Goal: Task Accomplishment & Management: Use online tool/utility

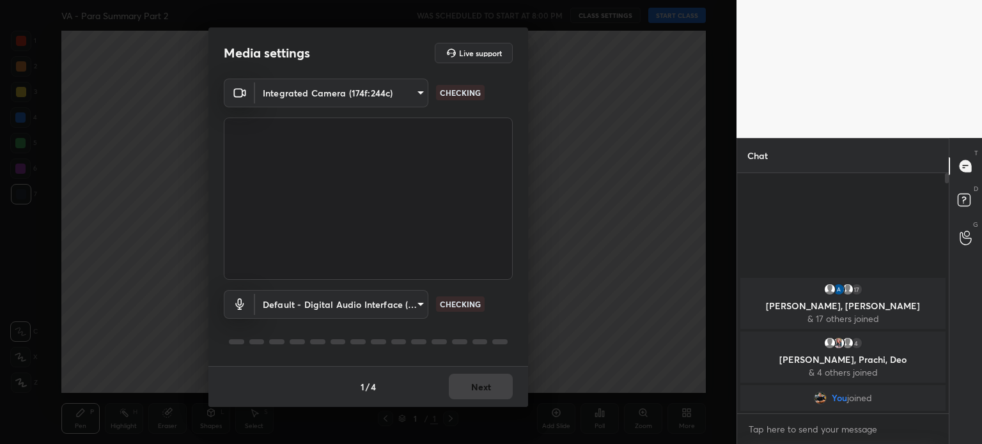
click at [409, 304] on body "1 2 3 4 5 6 7 C X Z C X Z E E Erase all H H VA - Para Summary Part 2 WAS SCHEDU…" at bounding box center [491, 222] width 982 height 444
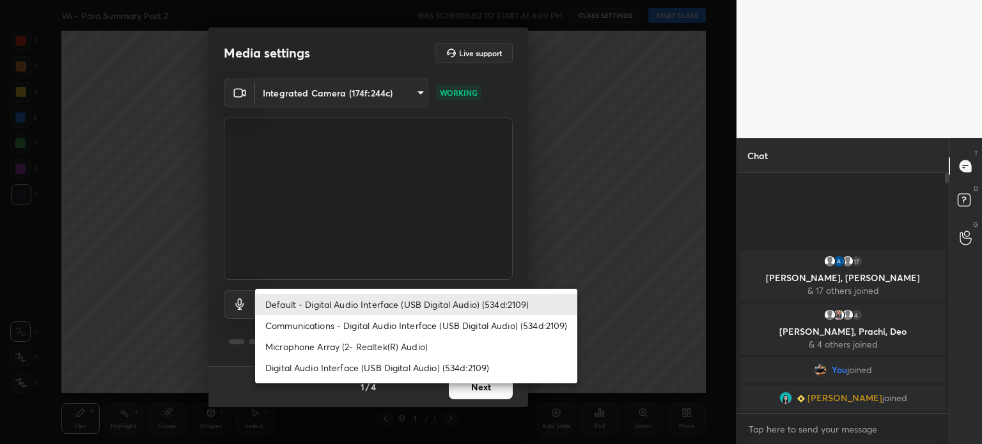
click at [360, 341] on li "Microphone Array (2- Realtek(R) Audio)" at bounding box center [416, 346] width 322 height 21
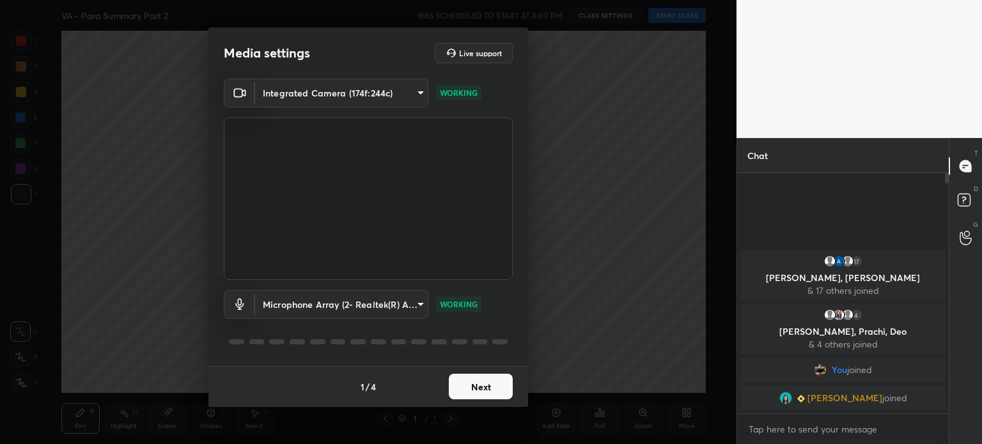
type input "f7a7343dfec096874d20b895537f6541824f4e80dca06b2053f63c65af05ba7d"
click at [488, 391] on button "Next" at bounding box center [481, 387] width 64 height 26
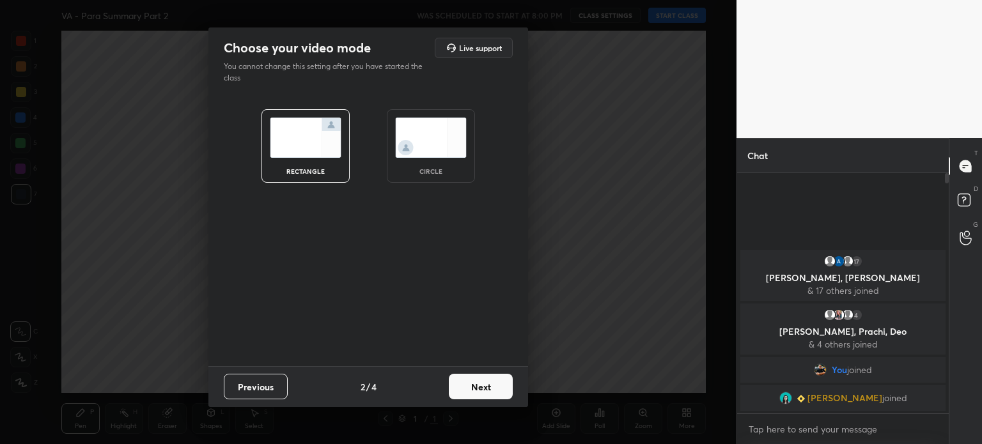
click at [469, 386] on button "Next" at bounding box center [481, 387] width 64 height 26
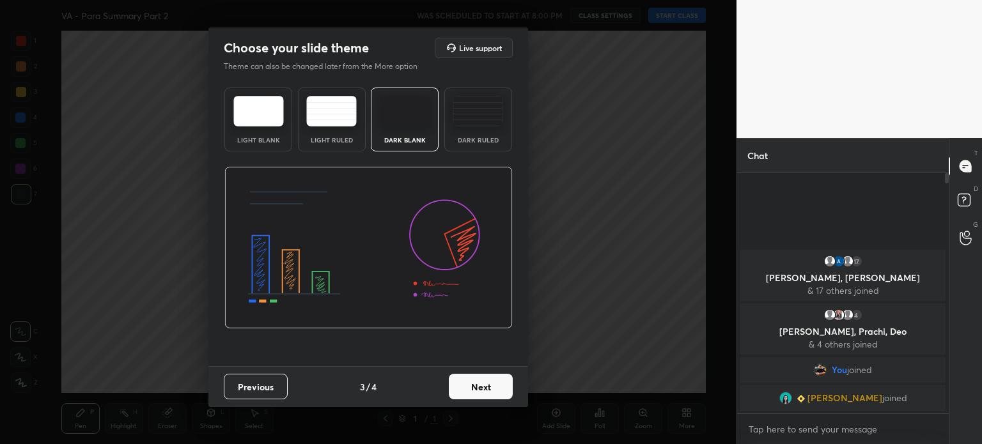
click at [465, 382] on button "Next" at bounding box center [481, 387] width 64 height 26
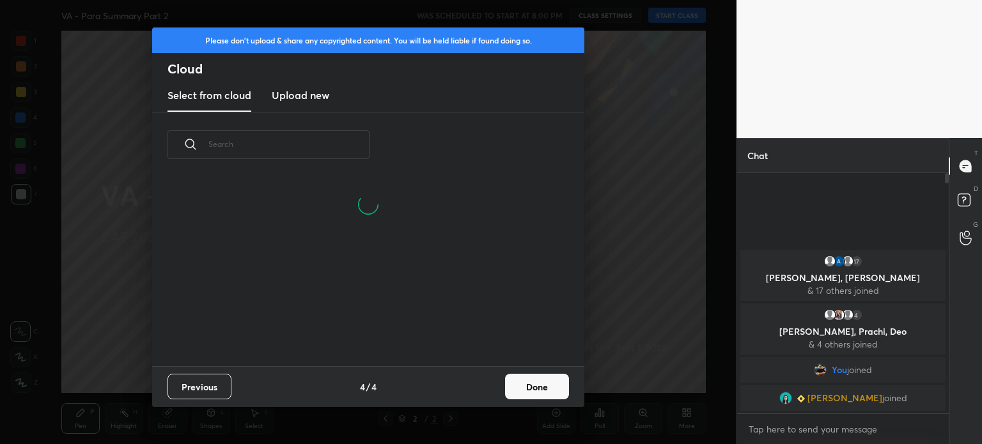
scroll to position [189, 410]
click at [309, 91] on h3 "Upload new" at bounding box center [301, 95] width 58 height 15
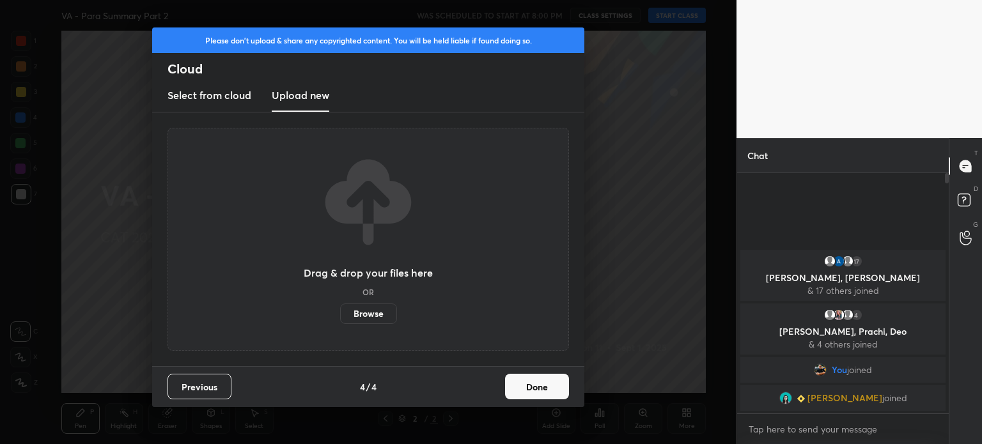
click at [358, 309] on label "Browse" at bounding box center [368, 314] width 57 height 20
click at [340, 309] on input "Browse" at bounding box center [340, 314] width 0 height 20
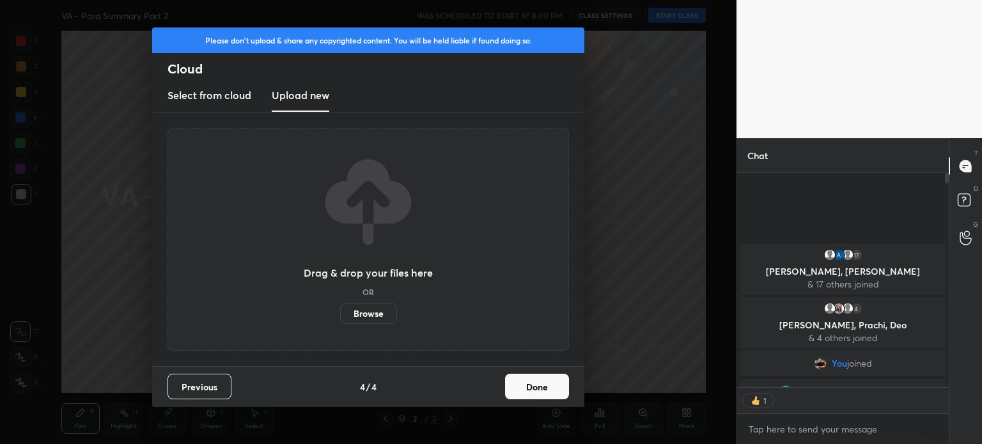
scroll to position [4, 4]
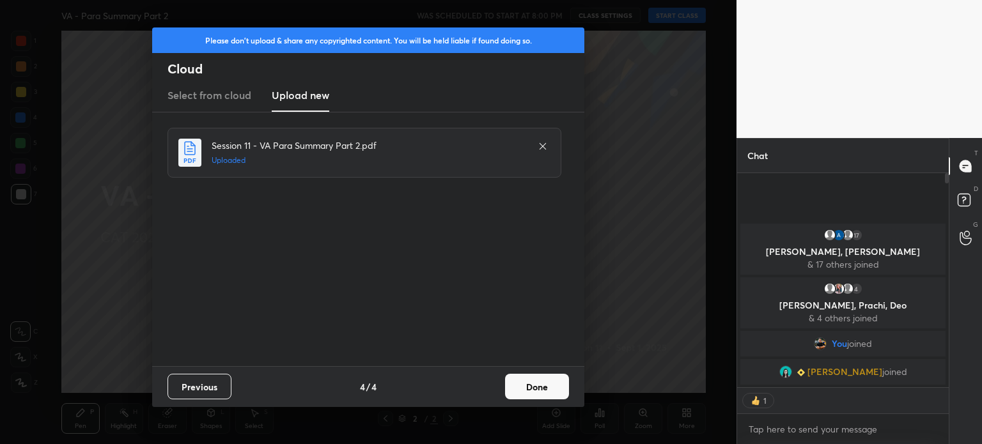
click at [532, 393] on button "Done" at bounding box center [537, 387] width 64 height 26
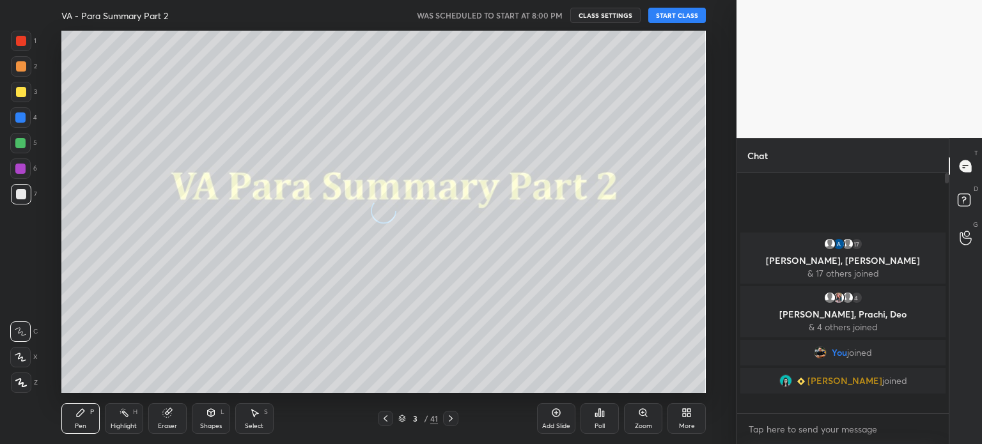
scroll to position [237, 208]
click at [685, 13] on button "START CLASS" at bounding box center [677, 15] width 58 height 15
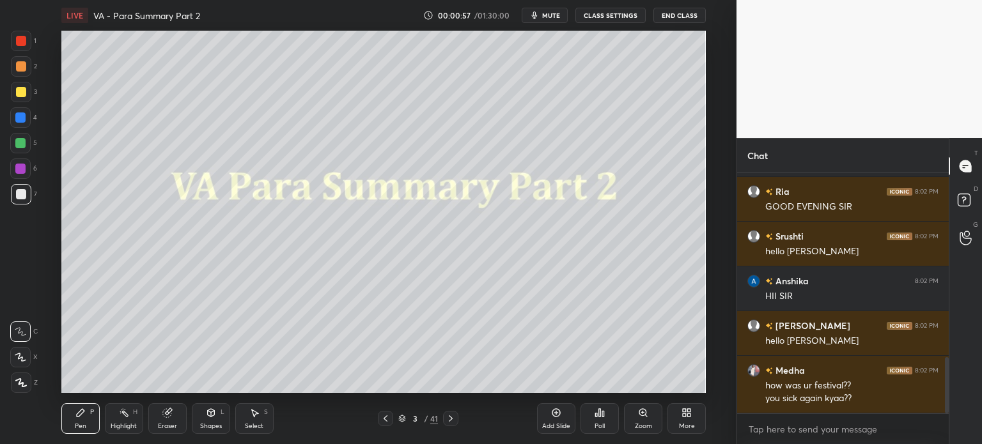
scroll to position [887, 0]
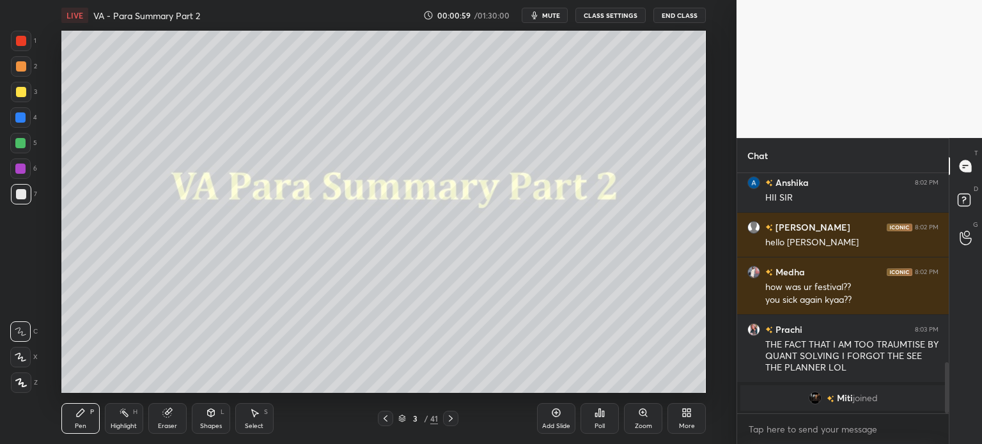
click at [19, 39] on div at bounding box center [21, 41] width 10 height 10
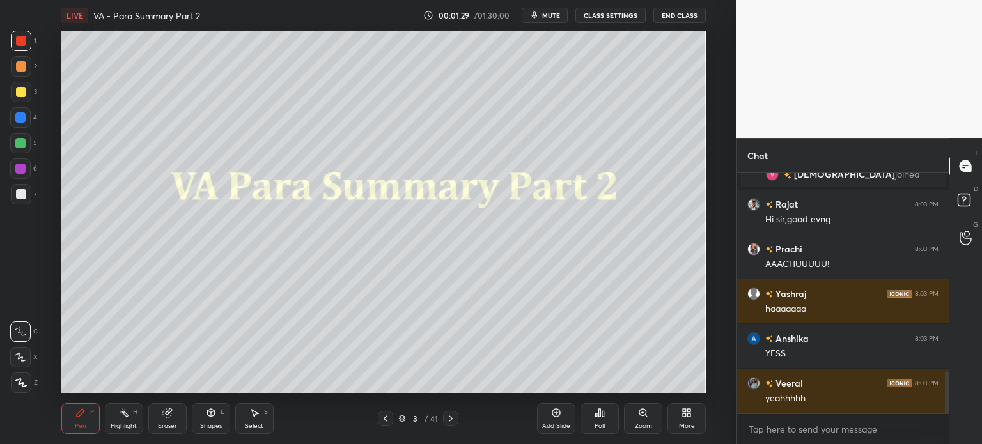
scroll to position [1268, 0]
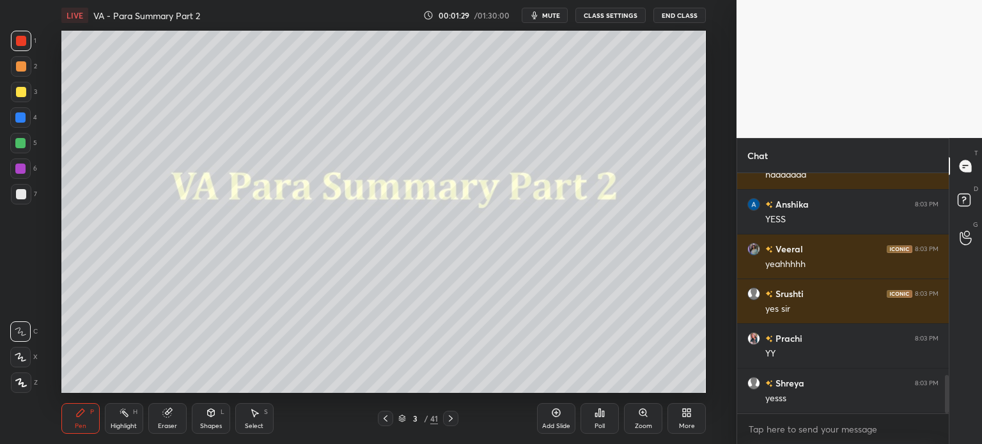
click at [169, 416] on icon at bounding box center [166, 413] width 8 height 8
click at [21, 384] on span "Erase all" at bounding box center [20, 382] width 19 height 9
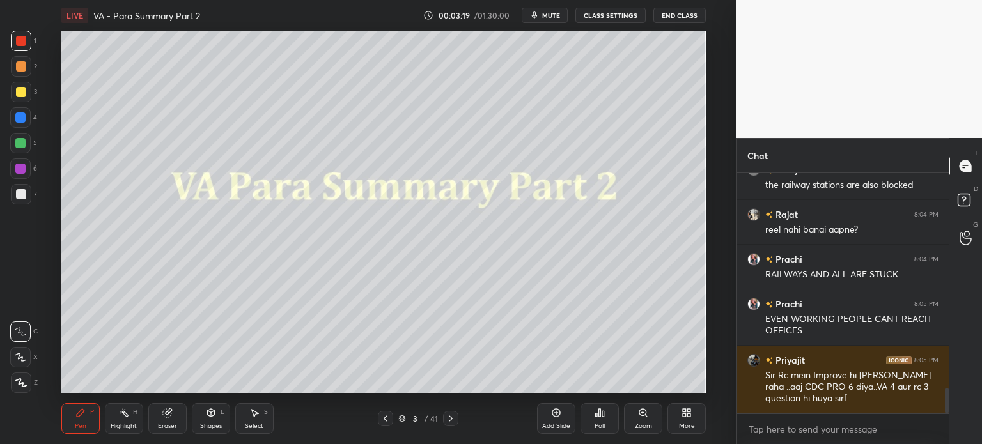
scroll to position [2064, 0]
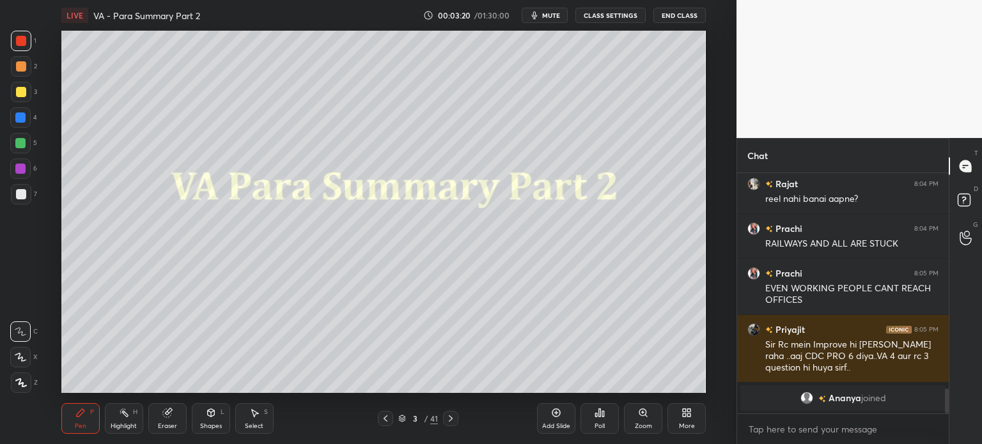
click at [167, 422] on div "Eraser" at bounding box center [167, 418] width 38 height 31
click at [19, 380] on span "Erase all" at bounding box center [20, 382] width 19 height 9
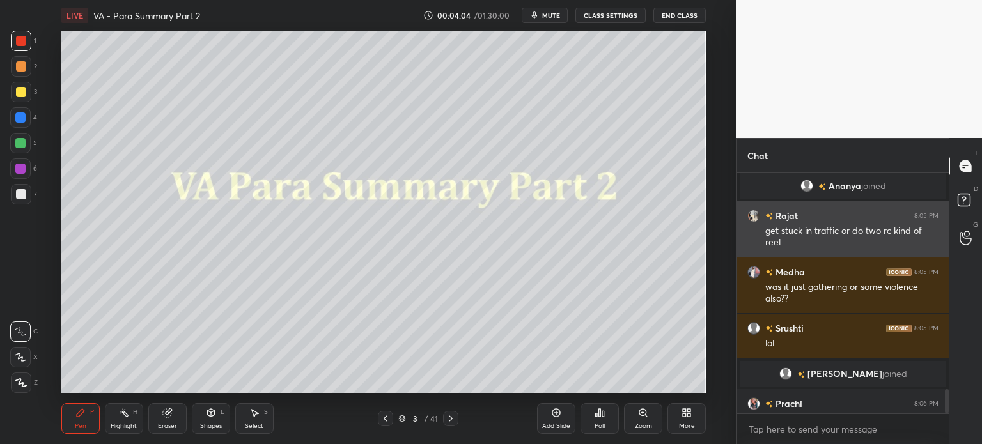
scroll to position [2143, 0]
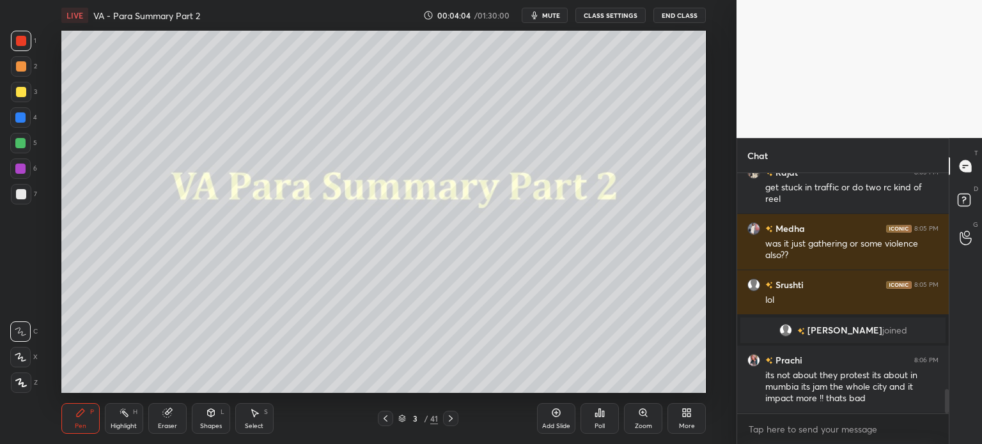
click at [164, 416] on icon at bounding box center [166, 413] width 8 height 8
click at [20, 381] on span "Erase all" at bounding box center [20, 382] width 19 height 9
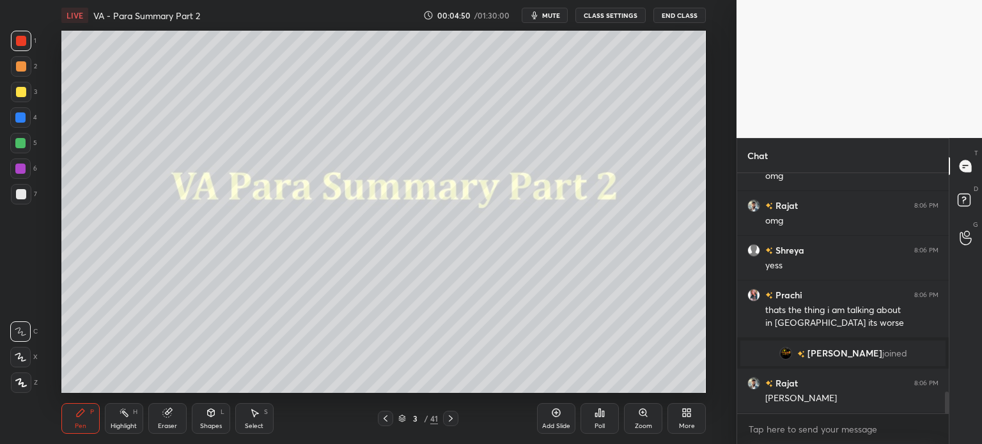
scroll to position [2449, 0]
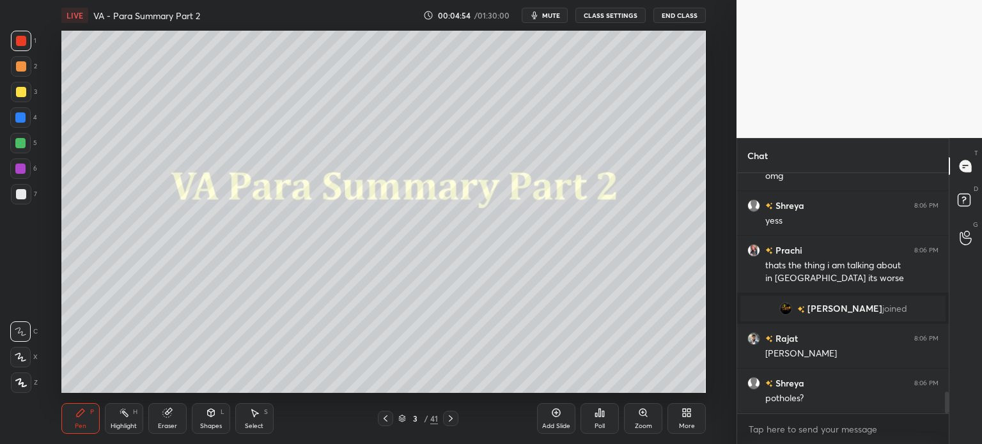
click at [171, 425] on div "Eraser" at bounding box center [167, 426] width 19 height 6
click at [19, 381] on span "Erase all" at bounding box center [20, 382] width 19 height 9
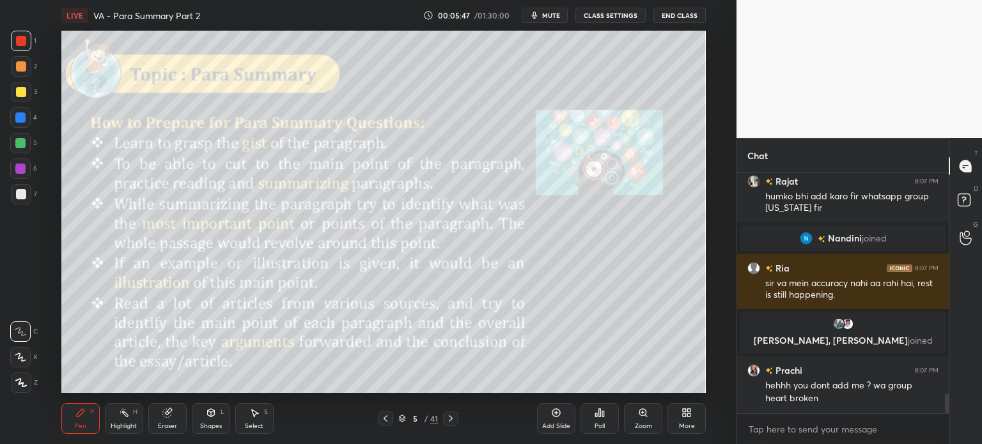
scroll to position [2667, 0]
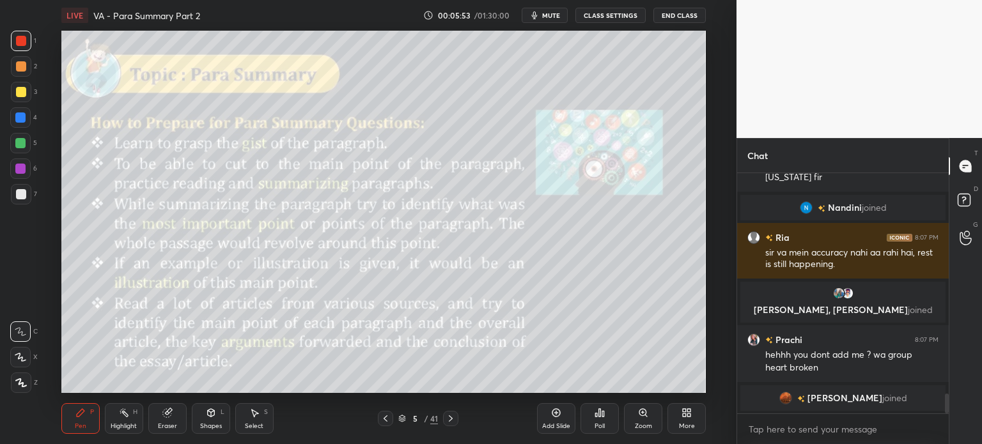
click at [555, 416] on icon at bounding box center [556, 413] width 10 height 10
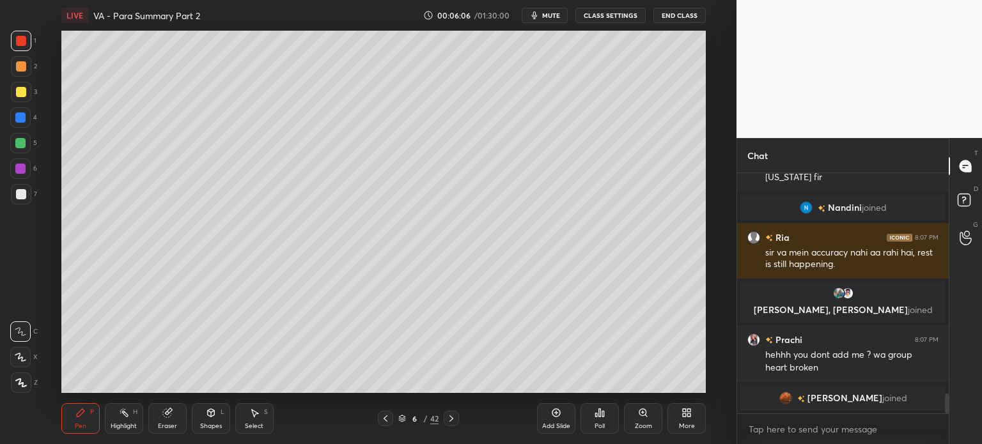
click at [164, 411] on icon at bounding box center [166, 413] width 8 height 8
click at [24, 357] on icon at bounding box center [21, 357] width 7 height 6
click at [79, 417] on icon at bounding box center [81, 413] width 8 height 8
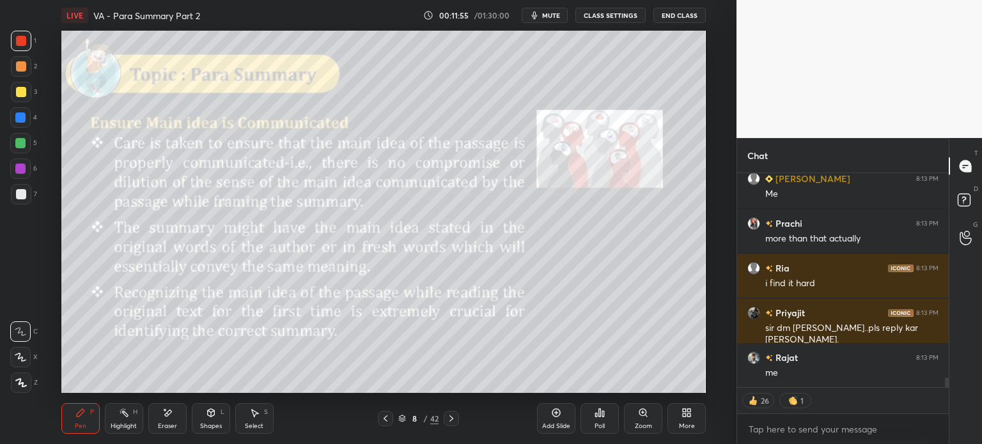
scroll to position [4488, 0]
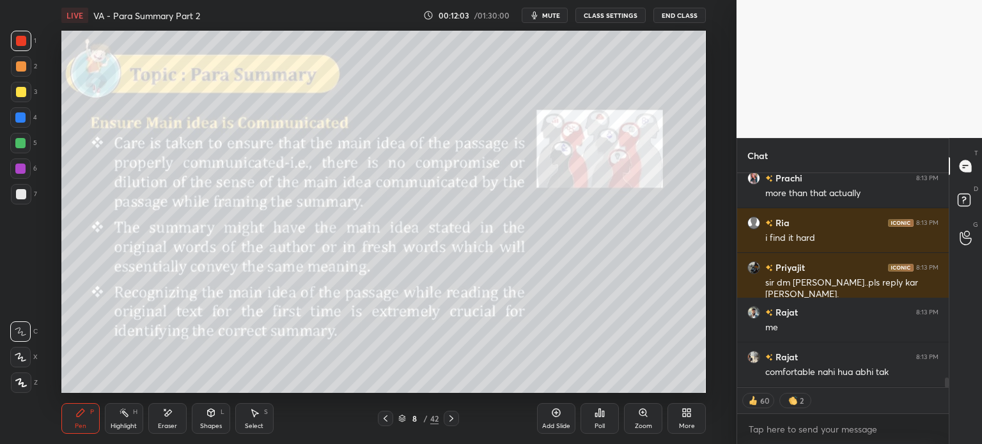
click at [549, 411] on div "Add Slide" at bounding box center [556, 418] width 38 height 31
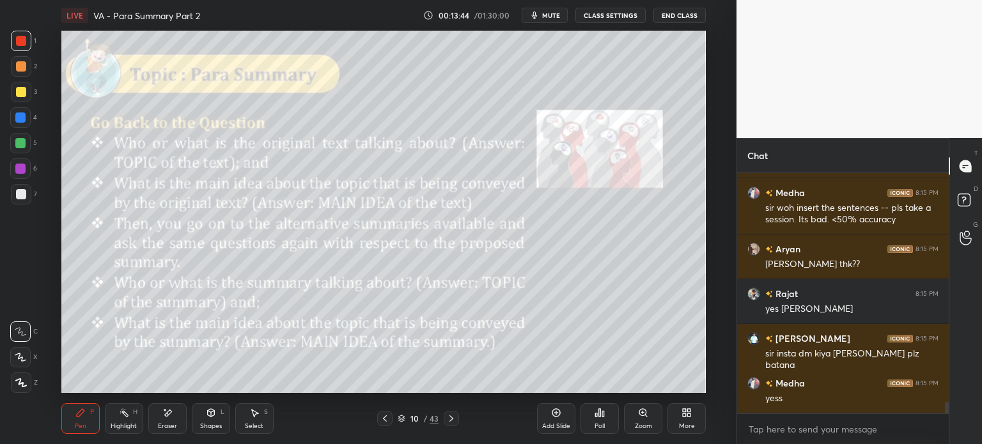
scroll to position [4940, 0]
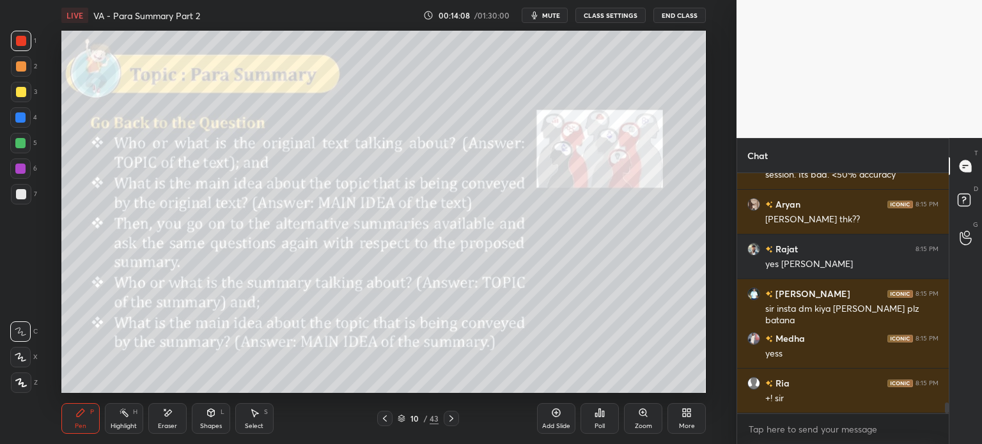
click at [552, 413] on icon at bounding box center [556, 413] width 8 height 8
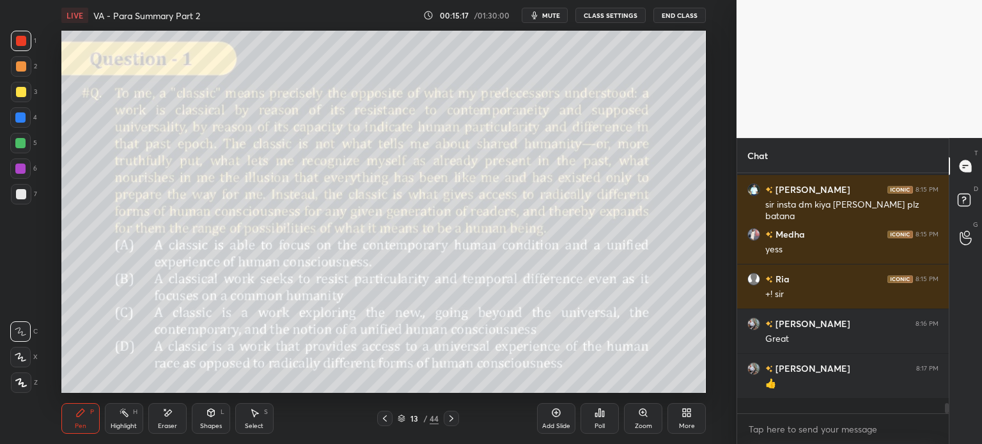
scroll to position [5029, 0]
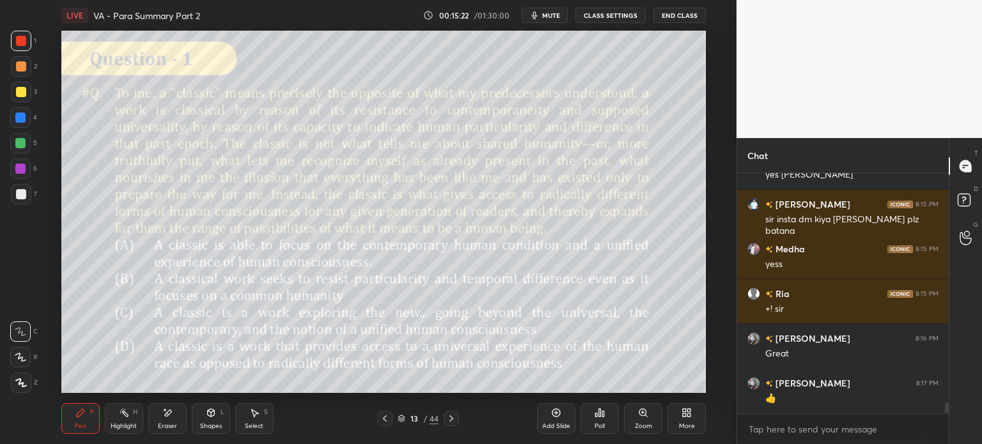
click at [166, 415] on icon at bounding box center [167, 413] width 7 height 6
click at [22, 384] on span "Erase all" at bounding box center [20, 382] width 19 height 9
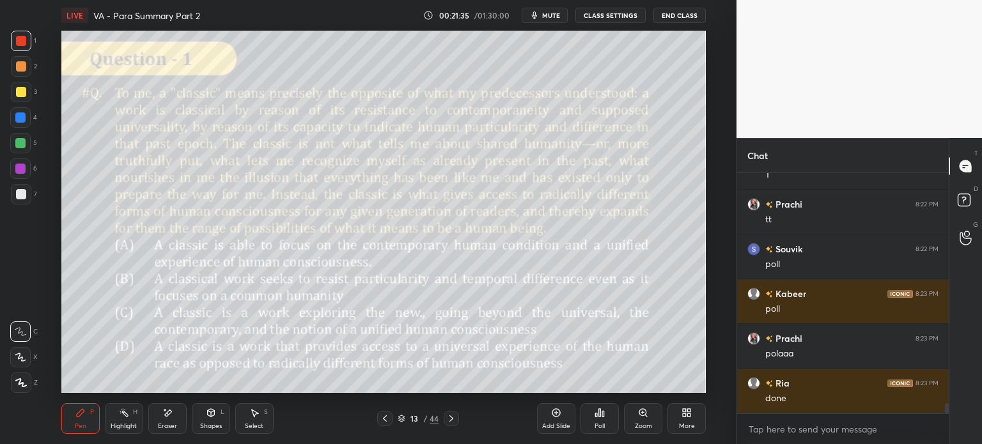
scroll to position [5548, 0]
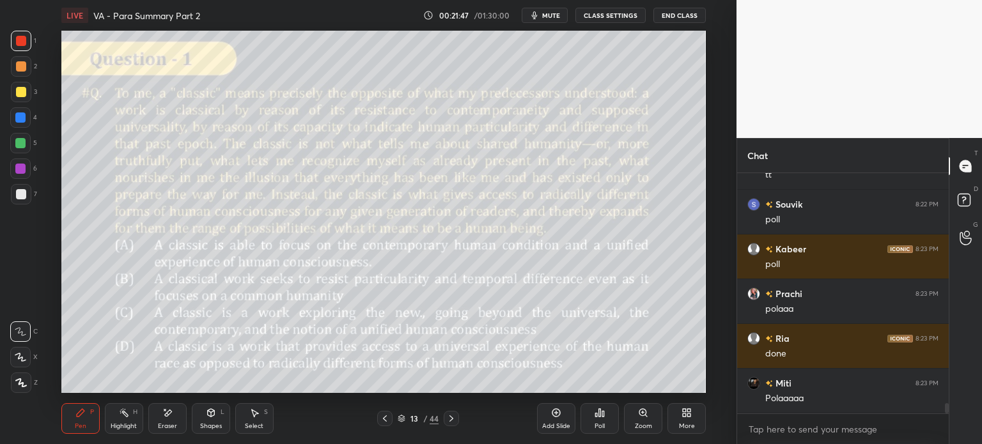
click at [593, 421] on div "Poll" at bounding box center [600, 418] width 38 height 31
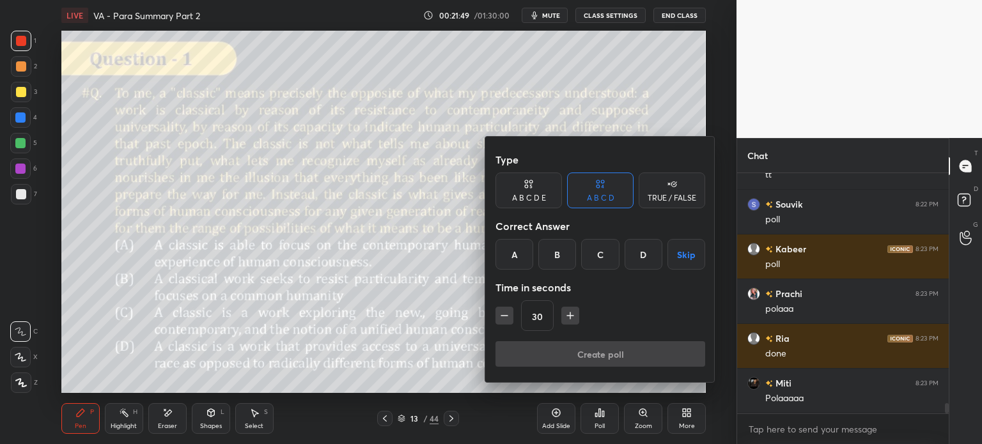
click at [595, 253] on div "C" at bounding box center [600, 254] width 38 height 31
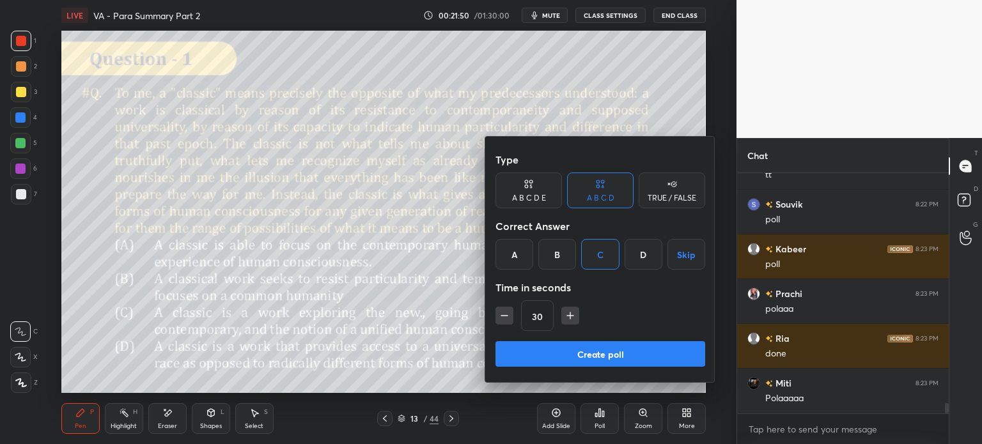
click at [639, 359] on button "Create poll" at bounding box center [600, 354] width 210 height 26
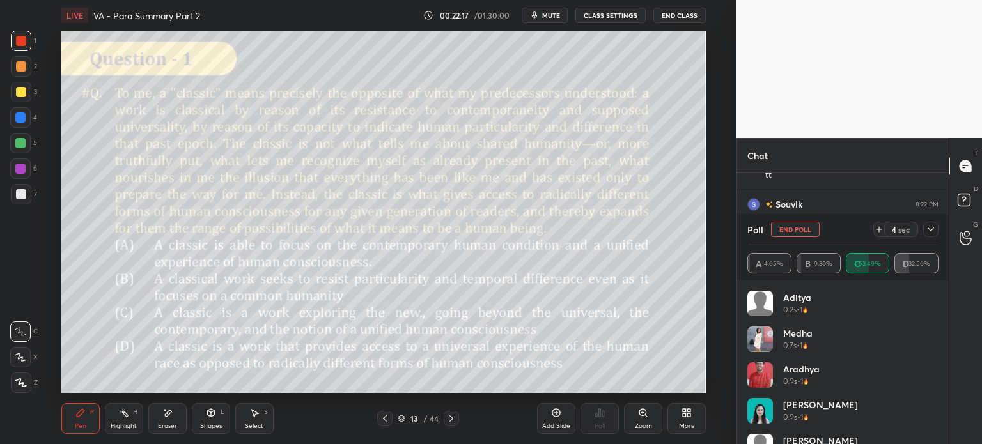
scroll to position [5660, 0]
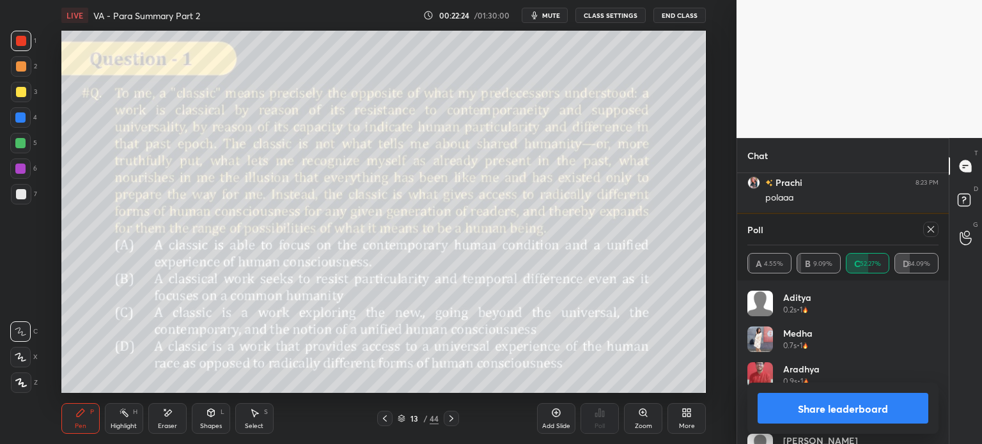
click at [799, 410] on button "Share leaderboard" at bounding box center [843, 408] width 171 height 31
type textarea "x"
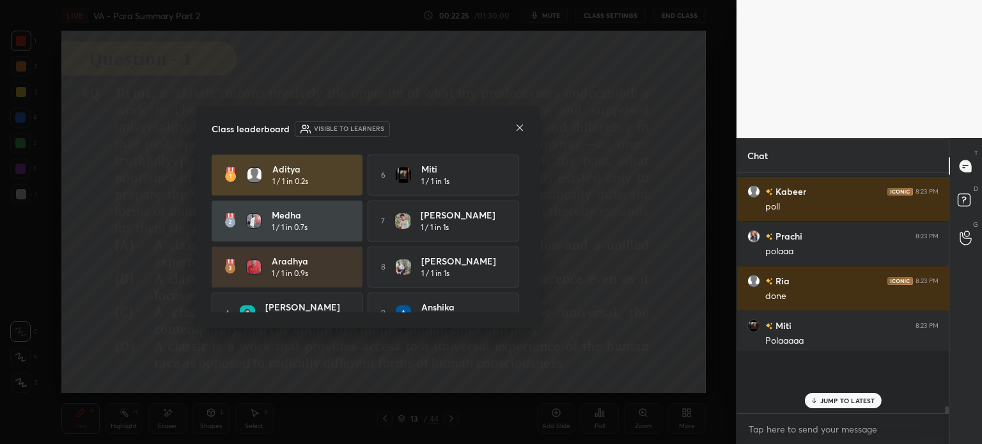
scroll to position [4, 4]
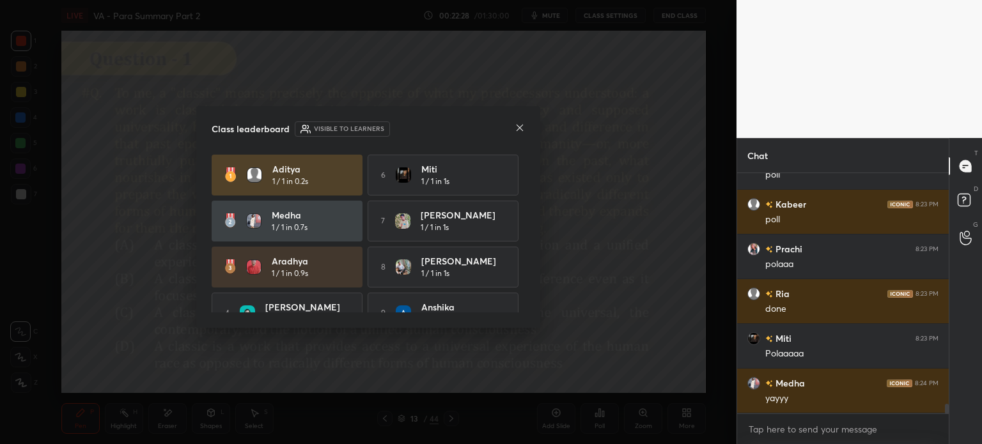
click at [517, 127] on icon at bounding box center [520, 128] width 10 height 10
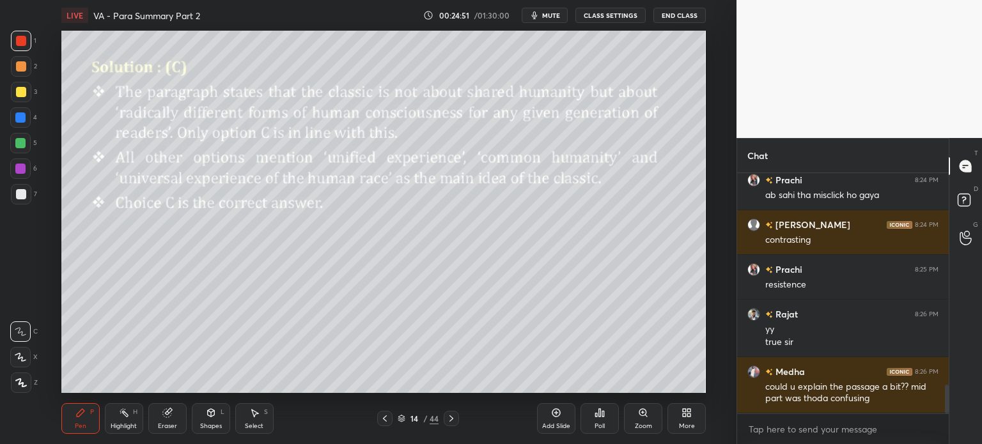
scroll to position [1774, 0]
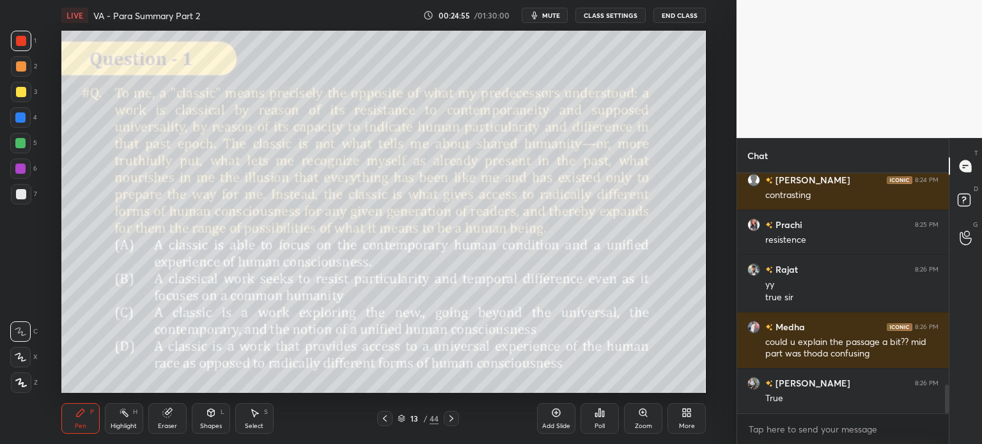
click at [168, 426] on div "Eraser" at bounding box center [167, 426] width 19 height 6
click at [28, 383] on span "Erase all" at bounding box center [20, 382] width 19 height 9
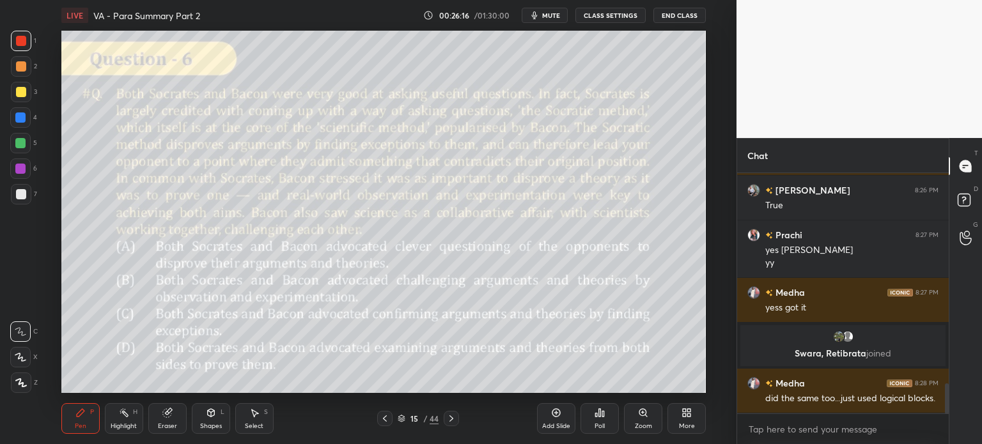
scroll to position [1735, 0]
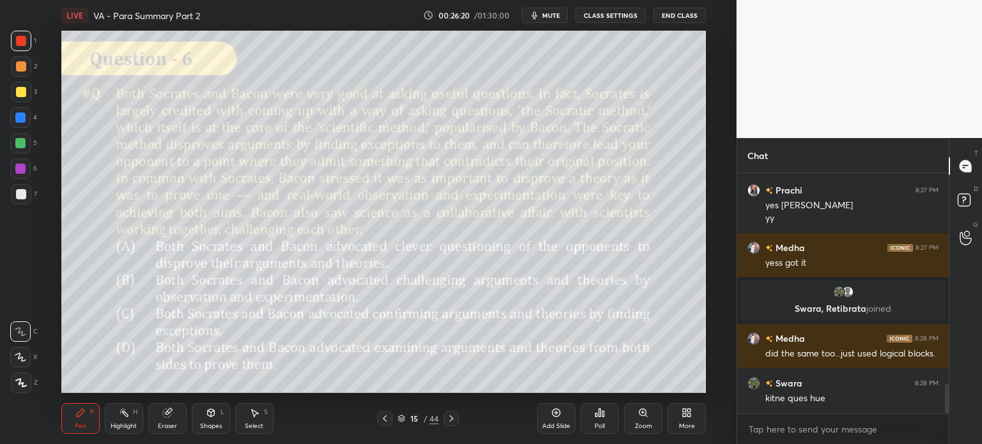
click at [166, 421] on div "Eraser" at bounding box center [167, 418] width 38 height 31
click at [24, 380] on span "Erase all" at bounding box center [20, 382] width 19 height 9
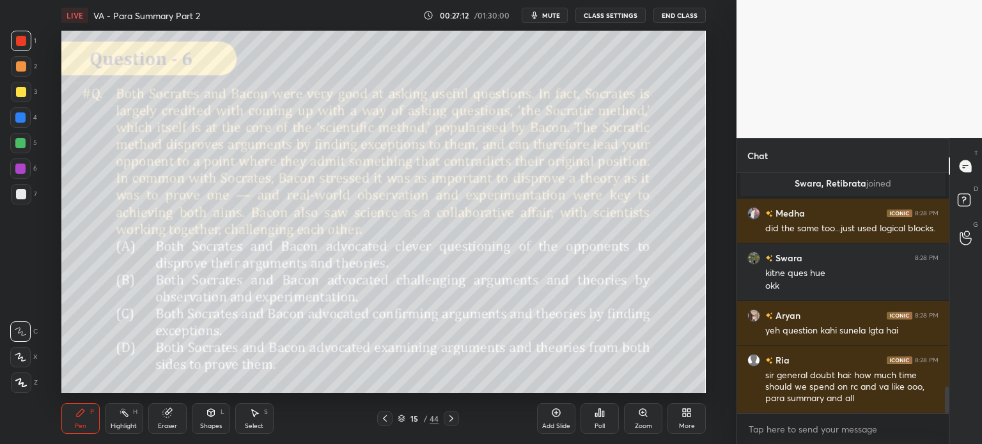
scroll to position [1891, 0]
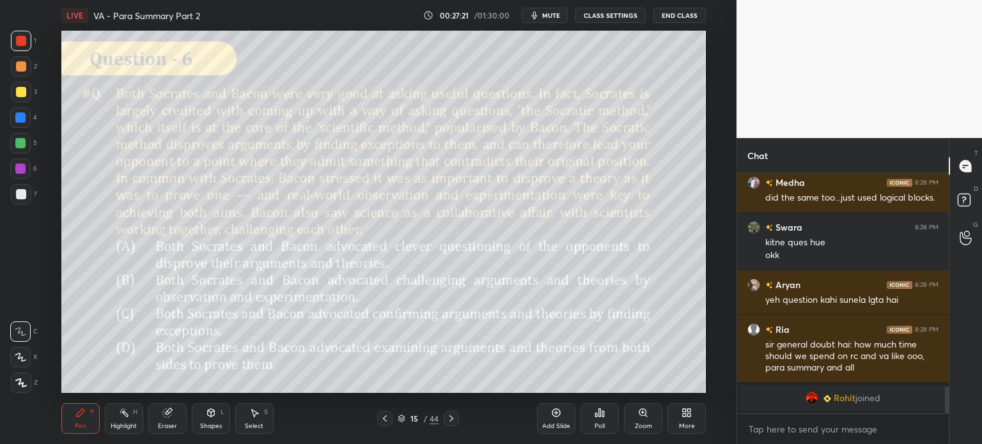
click at [169, 419] on div "Eraser" at bounding box center [167, 418] width 38 height 31
click at [15, 381] on span "Erase all" at bounding box center [20, 382] width 19 height 9
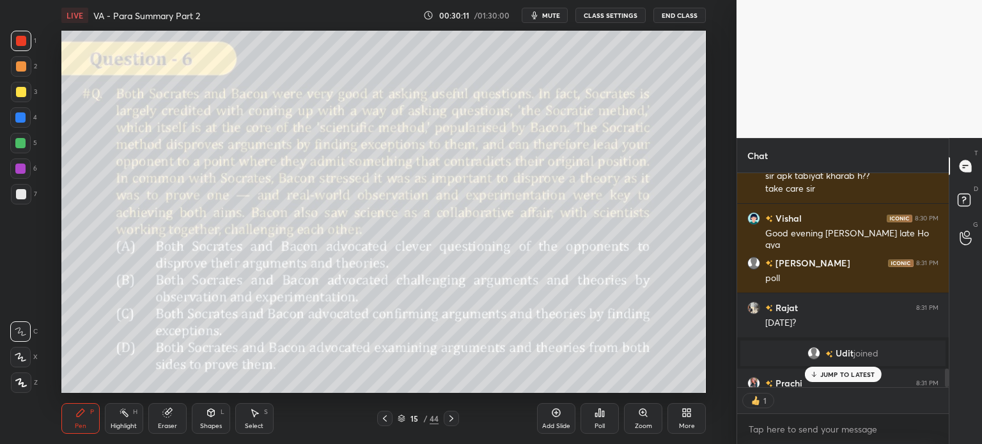
scroll to position [2233, 0]
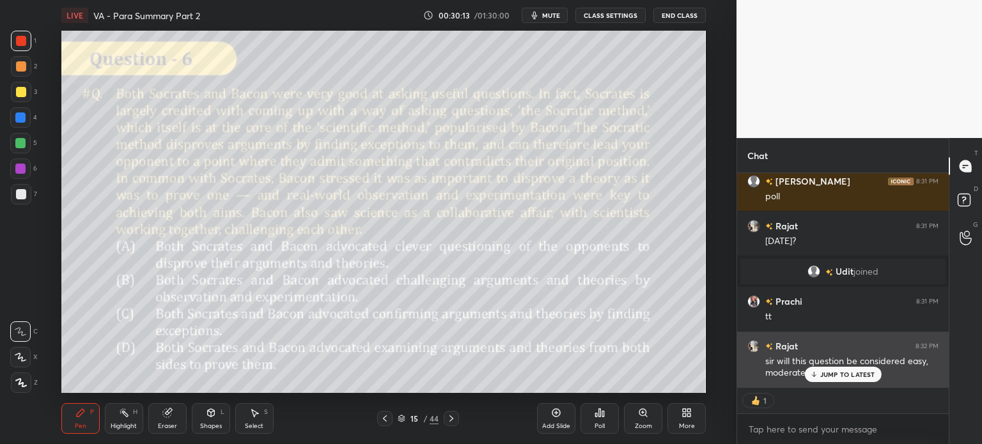
click at [841, 374] on p "JUMP TO LATEST" at bounding box center [847, 375] width 55 height 8
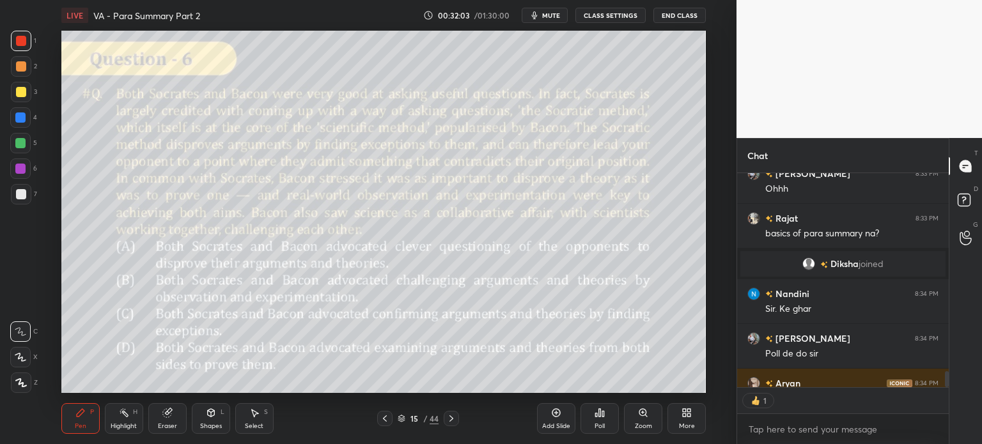
scroll to position [211, 208]
click at [593, 419] on div "Poll" at bounding box center [600, 418] width 38 height 31
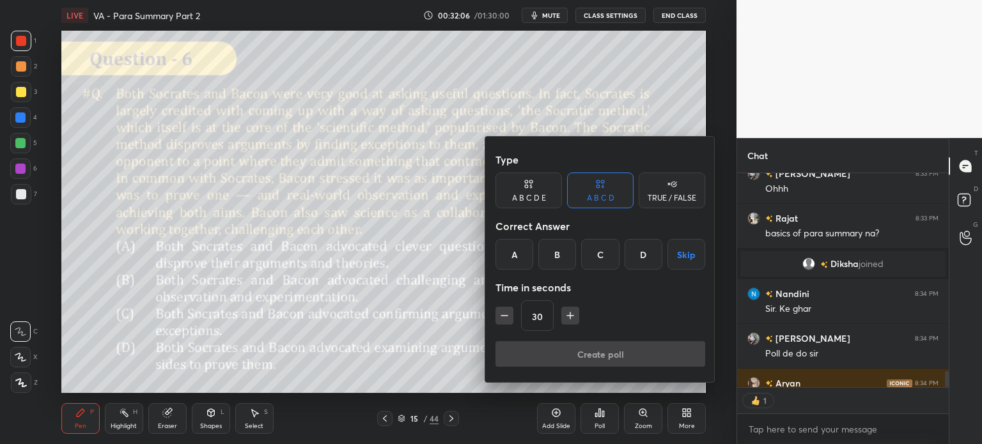
scroll to position [3005, 0]
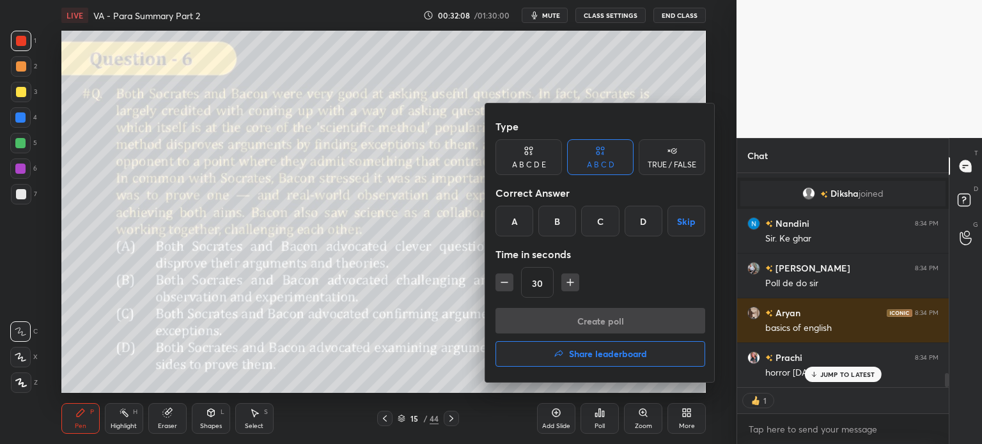
click at [646, 221] on div "D" at bounding box center [644, 221] width 38 height 31
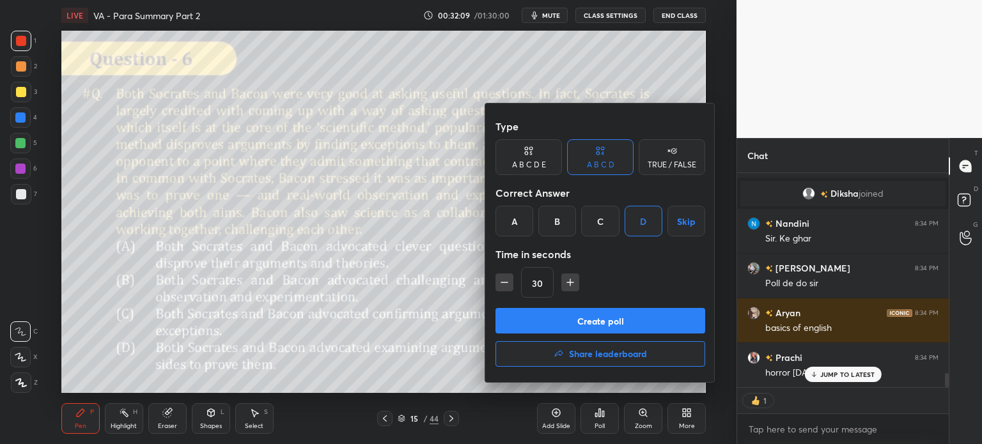
click at [644, 319] on button "Create poll" at bounding box center [600, 321] width 210 height 26
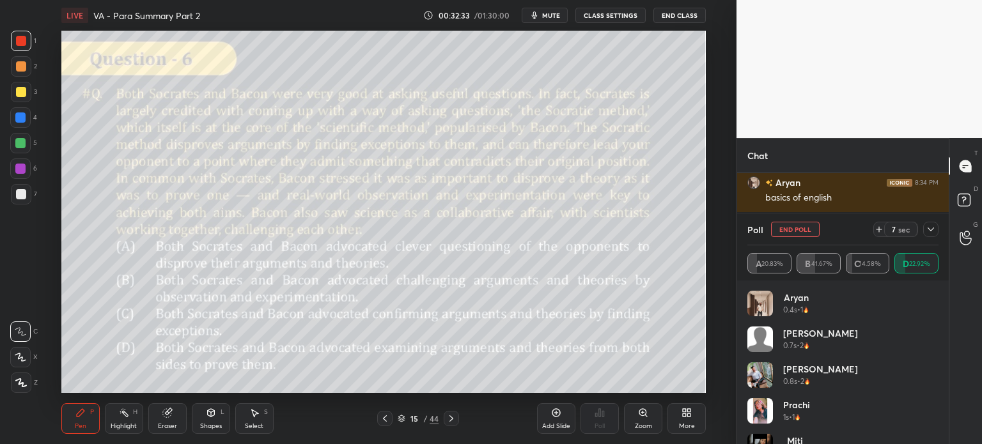
scroll to position [3180, 0]
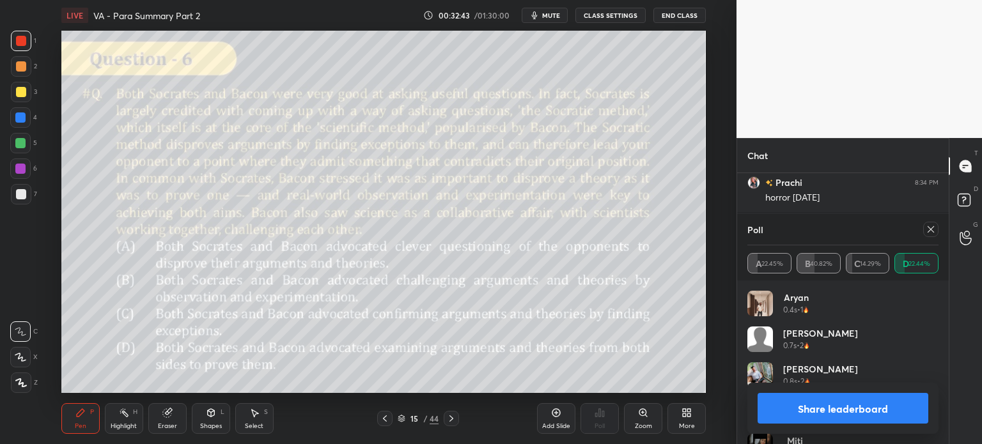
click at [803, 409] on button "Share leaderboard" at bounding box center [843, 408] width 171 height 31
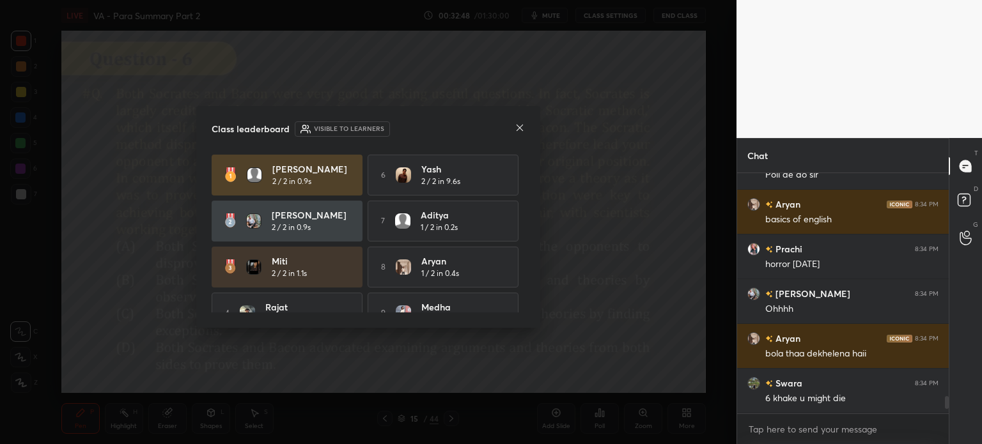
click at [519, 125] on icon at bounding box center [520, 128] width 10 height 10
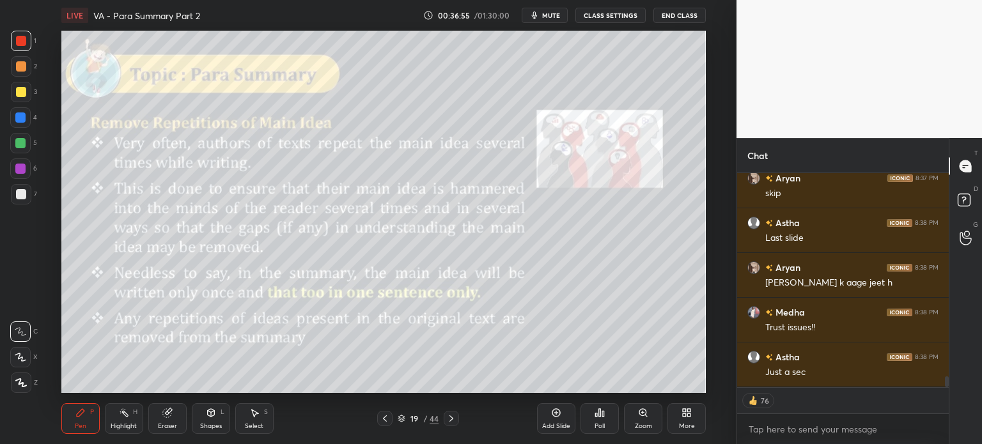
scroll to position [4097, 0]
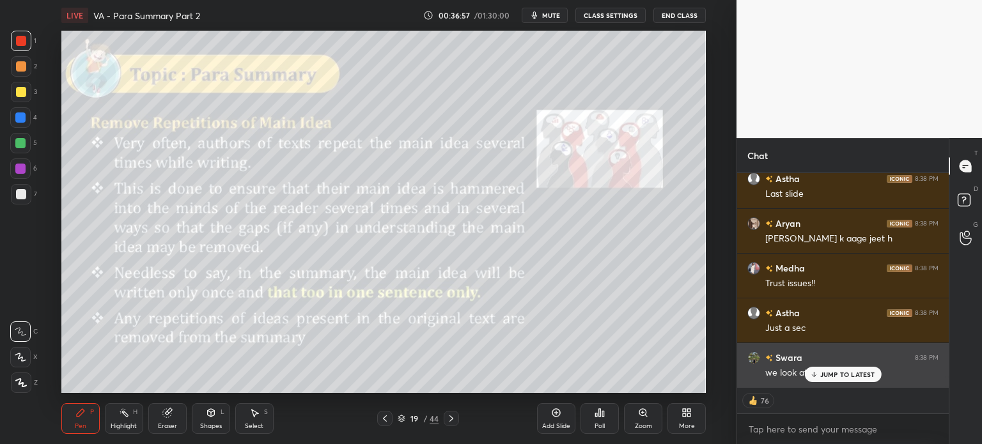
click at [845, 368] on div "JUMP TO LATEST" at bounding box center [842, 374] width 77 height 15
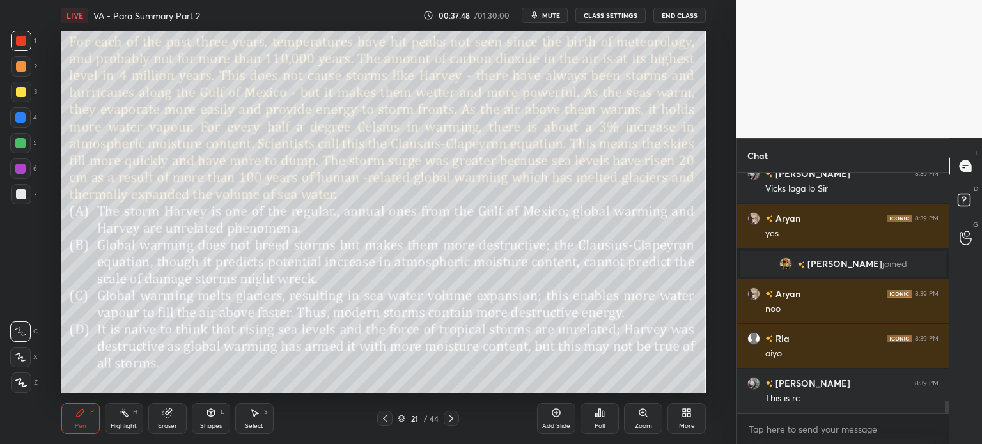
scroll to position [4252, 0]
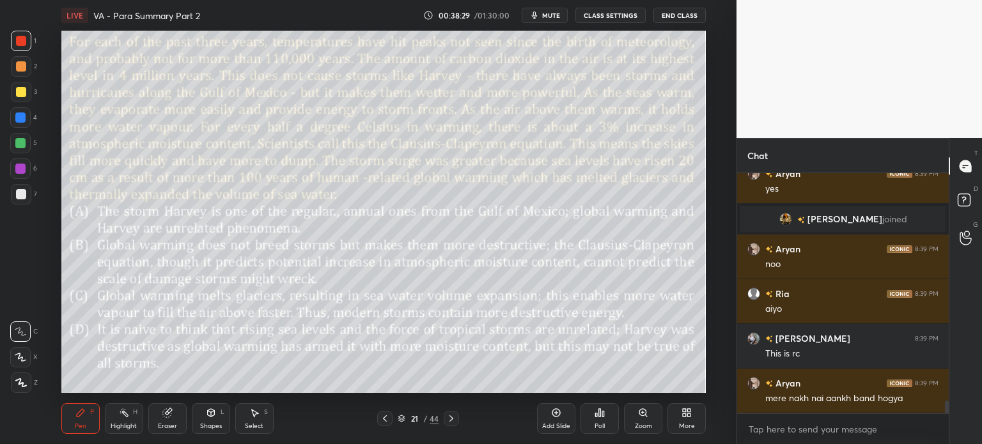
click at [164, 417] on icon at bounding box center [167, 413] width 10 height 10
click at [14, 382] on span "Erase all" at bounding box center [20, 382] width 19 height 9
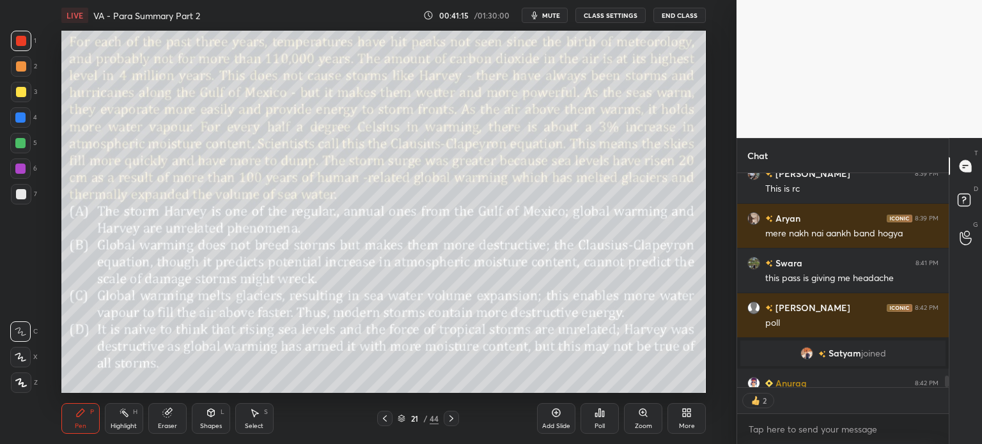
scroll to position [4360, 0]
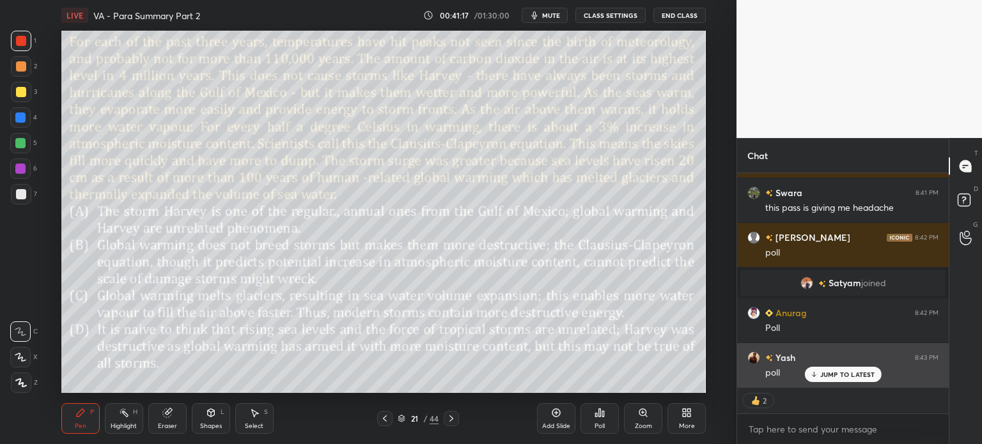
click at [823, 373] on p "JUMP TO LATEST" at bounding box center [847, 375] width 55 height 8
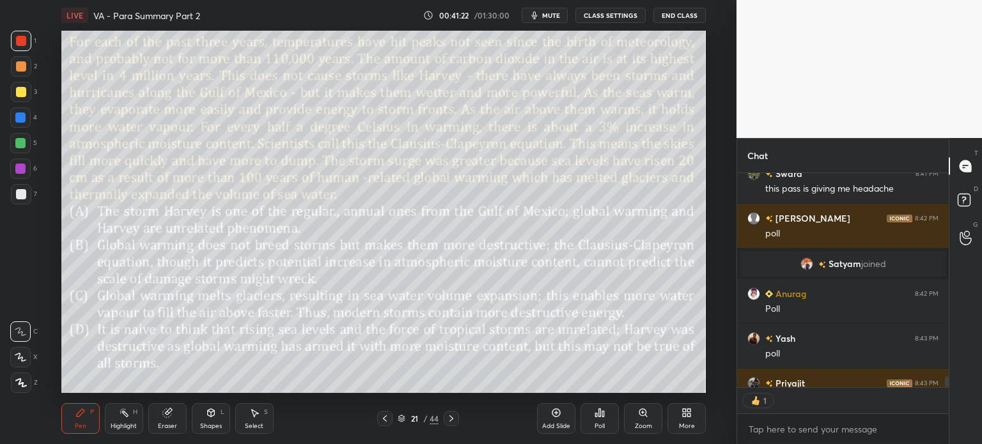
scroll to position [4450, 0]
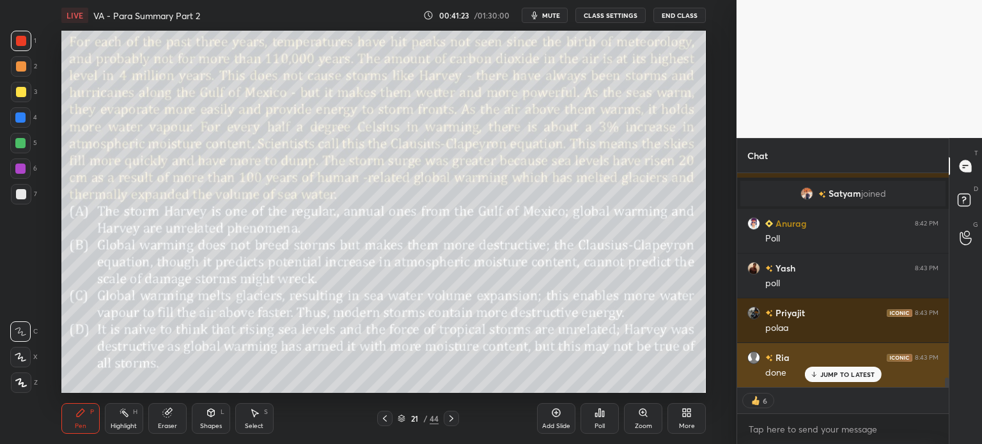
click at [827, 373] on p "JUMP TO LATEST" at bounding box center [847, 375] width 55 height 8
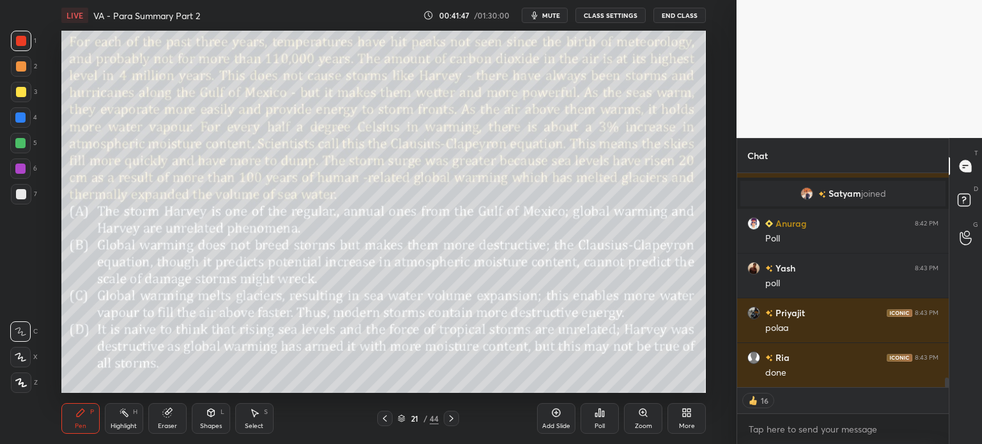
scroll to position [4495, 0]
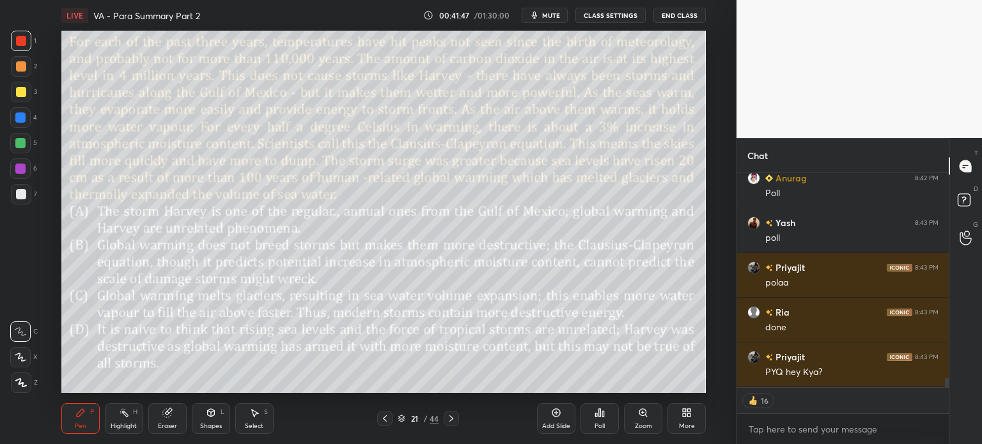
click at [596, 414] on icon at bounding box center [597, 415] width 2 height 3
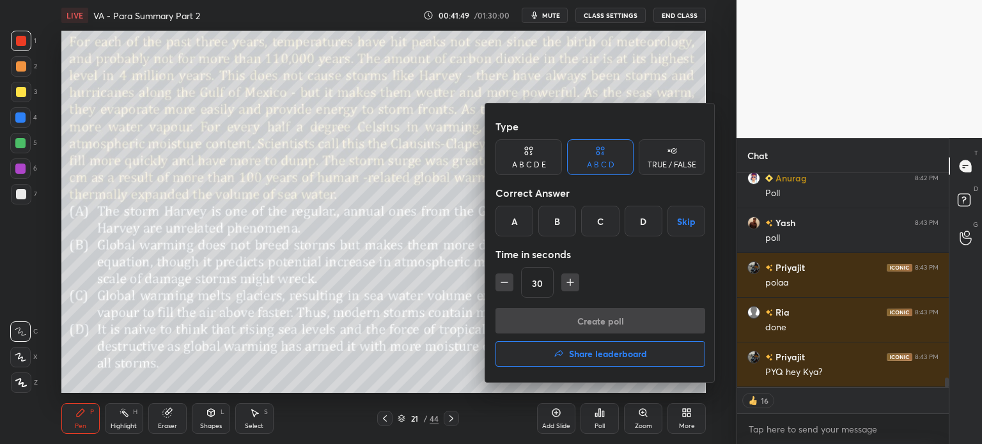
click at [603, 220] on div "C" at bounding box center [600, 221] width 38 height 31
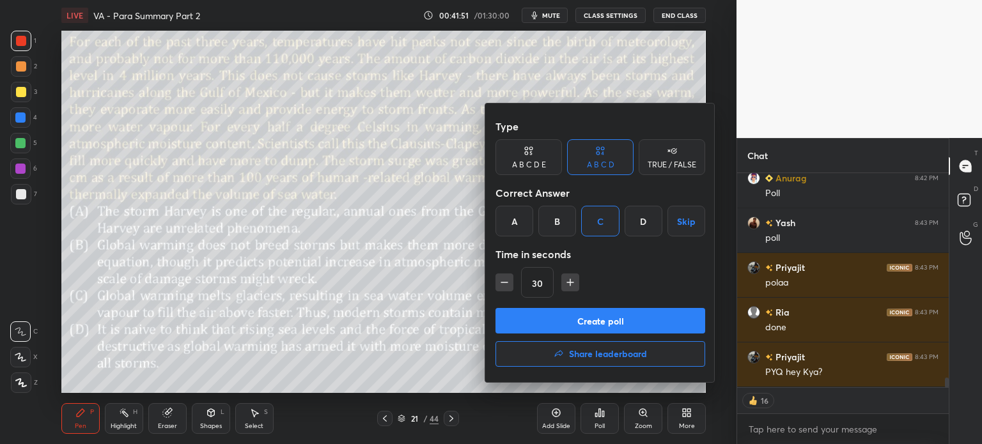
scroll to position [4539, 0]
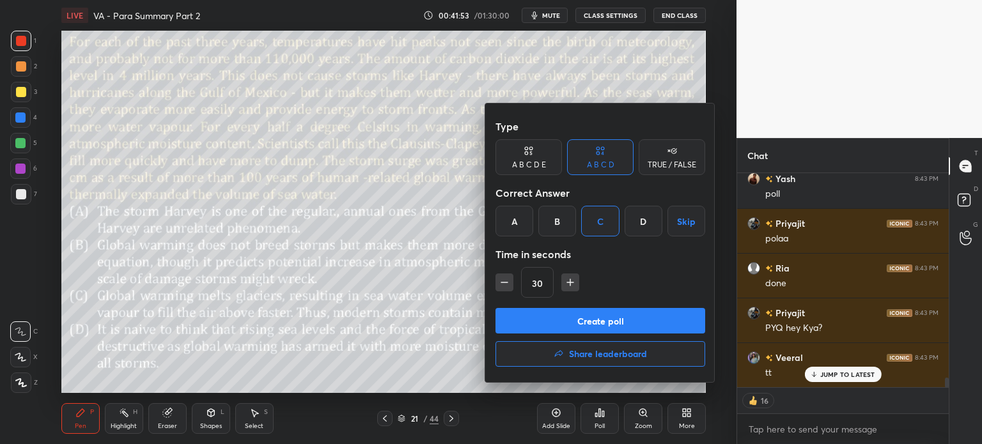
click at [428, 366] on div at bounding box center [491, 222] width 982 height 444
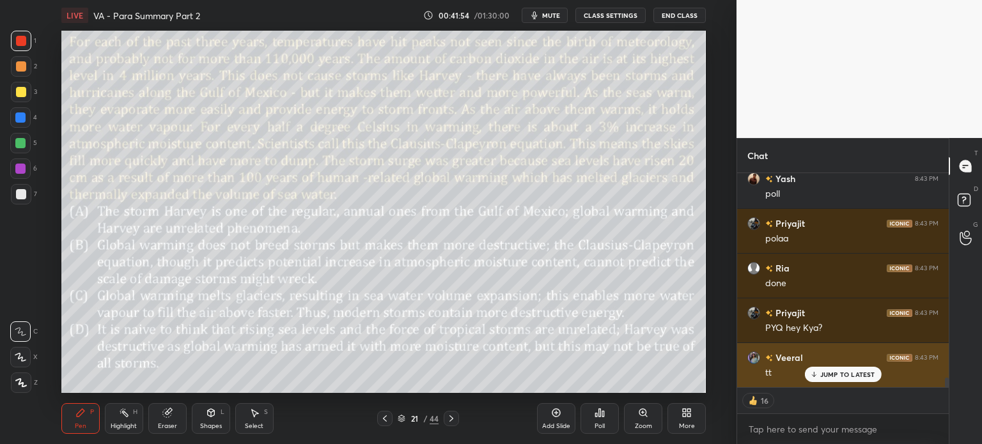
click at [839, 373] on p "JUMP TO LATEST" at bounding box center [847, 375] width 55 height 8
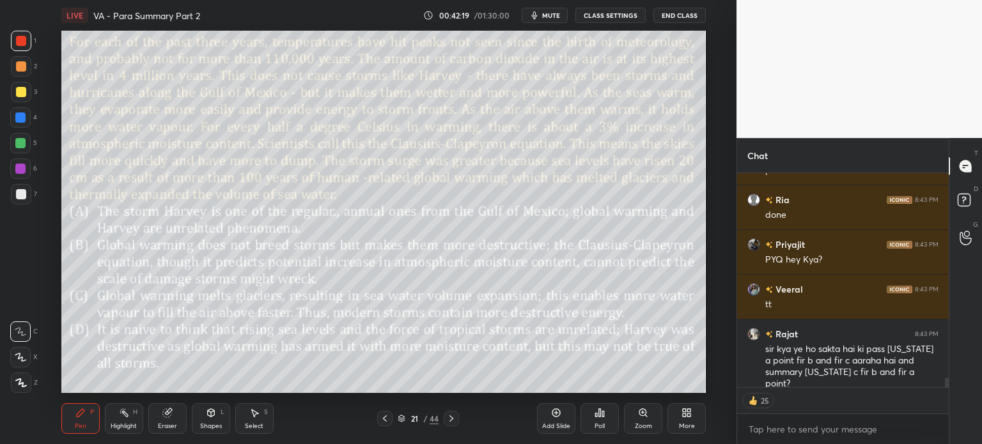
scroll to position [4652, 0]
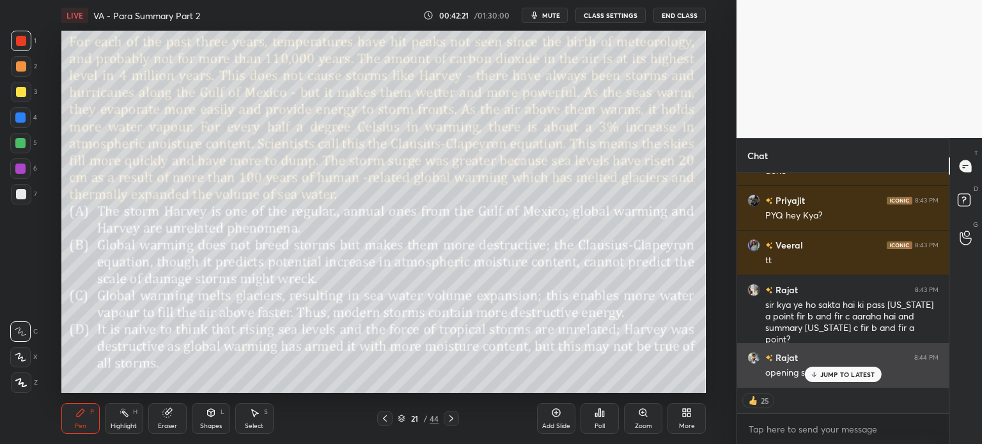
click at [832, 378] on p "JUMP TO LATEST" at bounding box center [847, 375] width 55 height 8
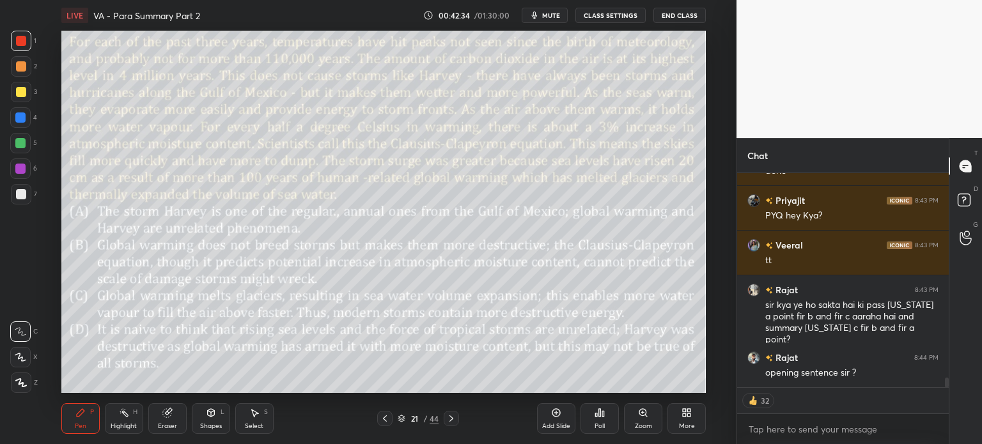
scroll to position [4697, 0]
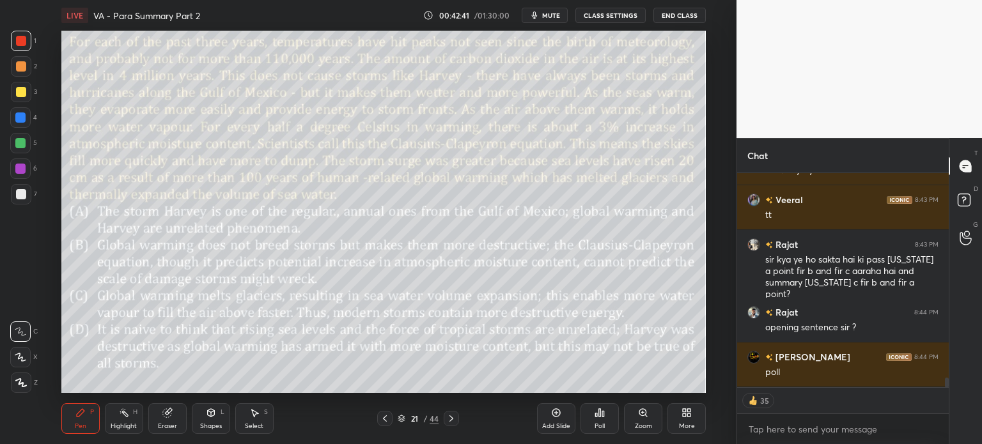
click at [597, 417] on icon at bounding box center [597, 415] width 2 height 3
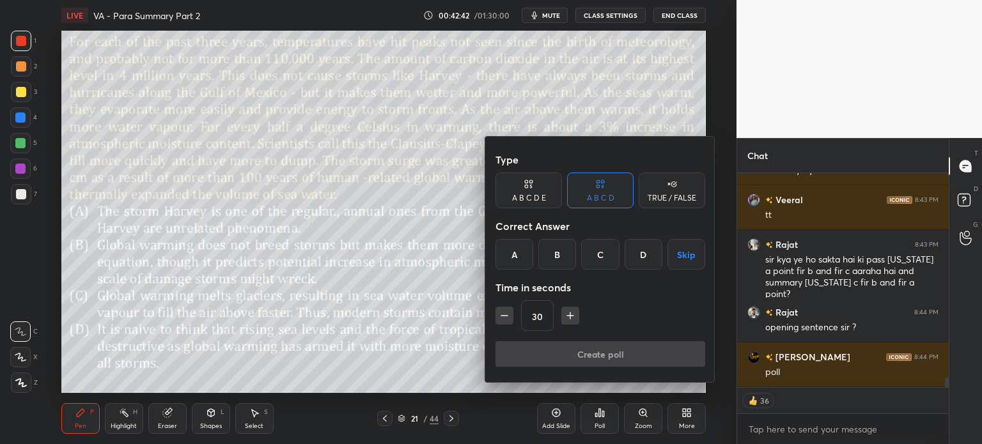
click at [599, 419] on div at bounding box center [491, 222] width 982 height 444
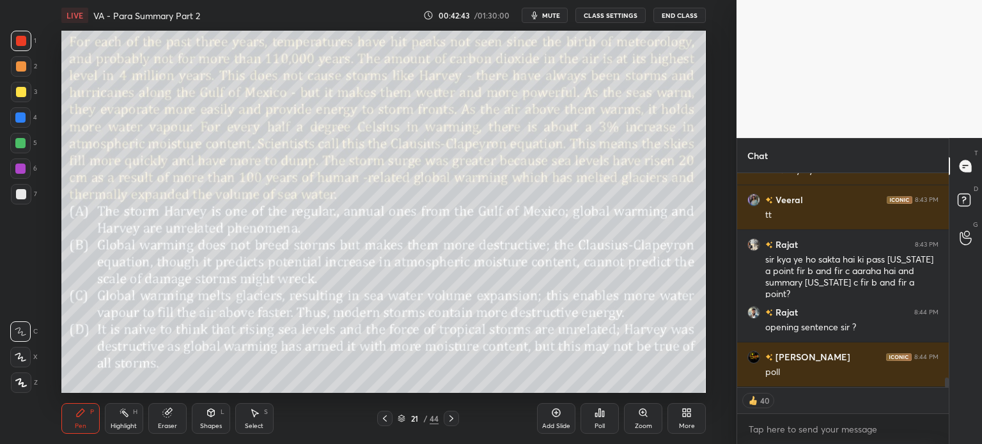
click at [592, 414] on div "Poll" at bounding box center [600, 418] width 38 height 31
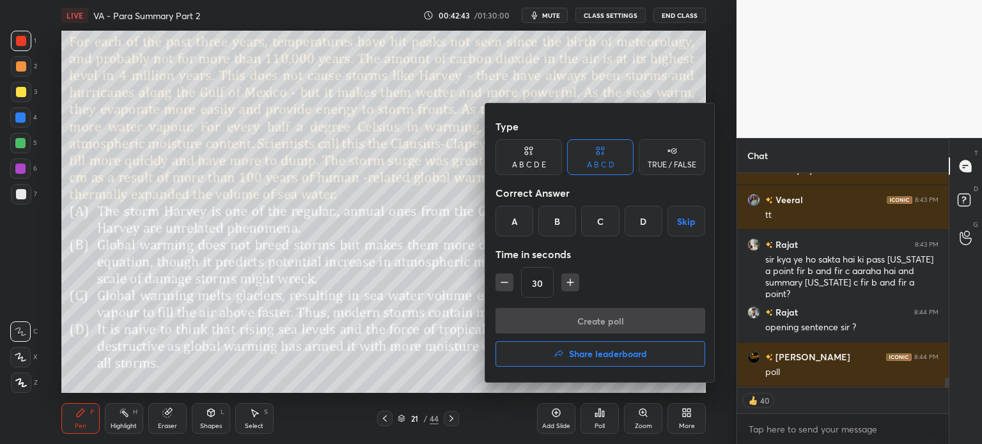
click at [600, 215] on div "C" at bounding box center [600, 221] width 38 height 31
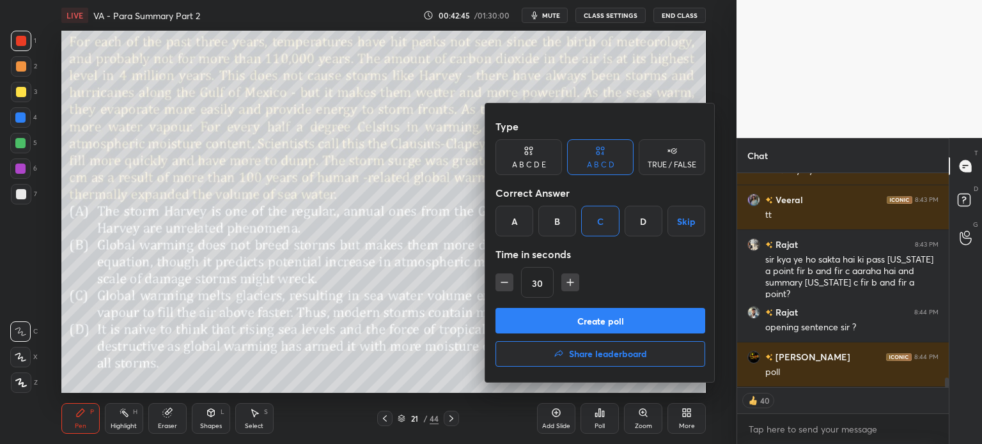
click at [621, 321] on button "Create poll" at bounding box center [600, 321] width 210 height 26
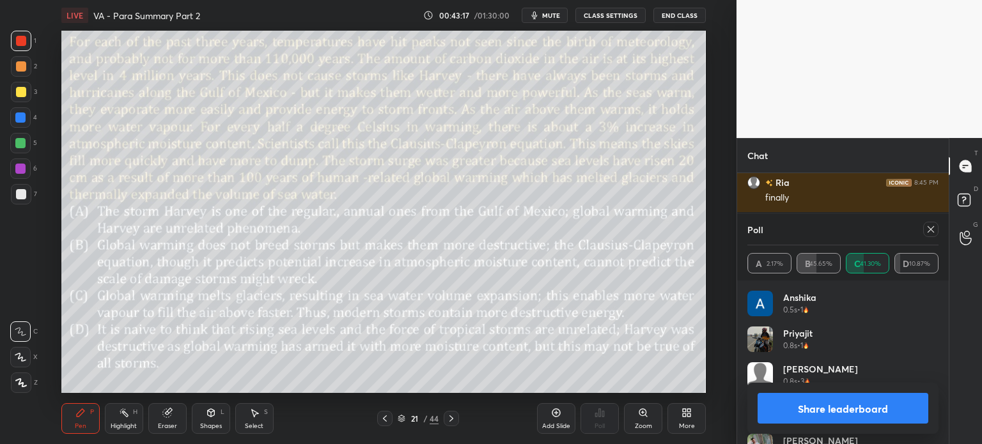
scroll to position [5006, 0]
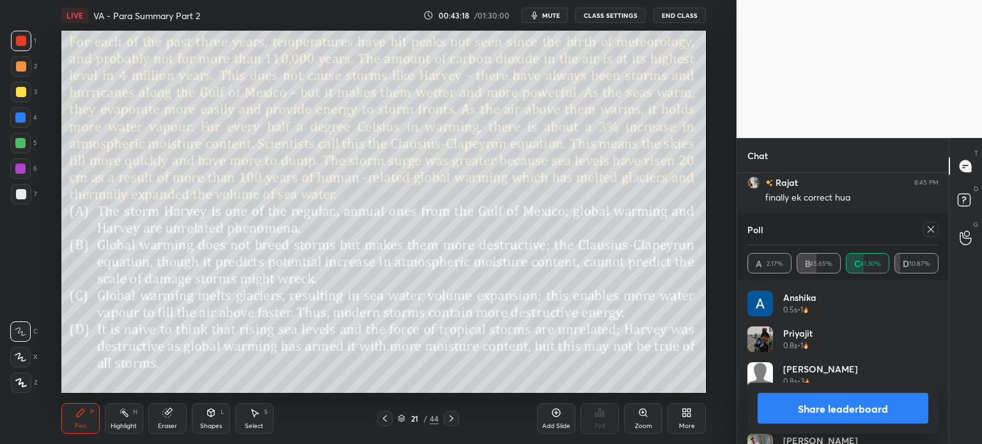
click at [798, 403] on button "Share leaderboard" at bounding box center [843, 408] width 171 height 31
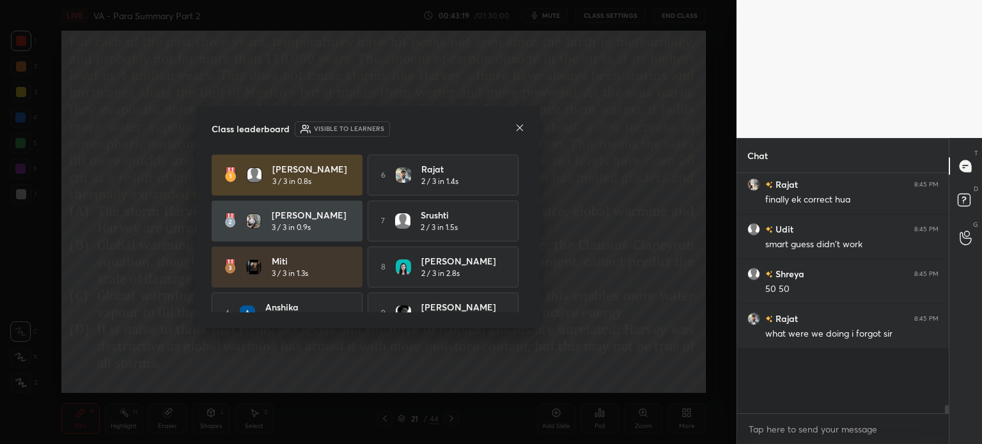
scroll to position [113, 208]
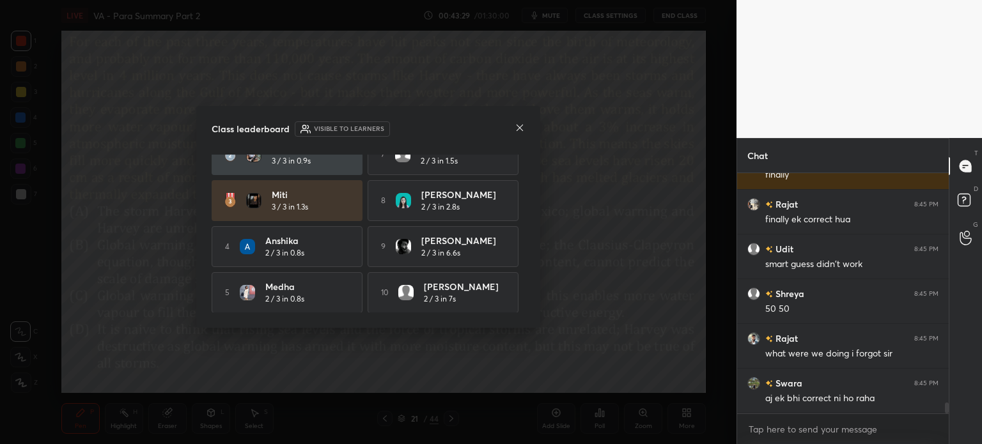
click at [520, 129] on icon at bounding box center [520, 128] width 6 height 6
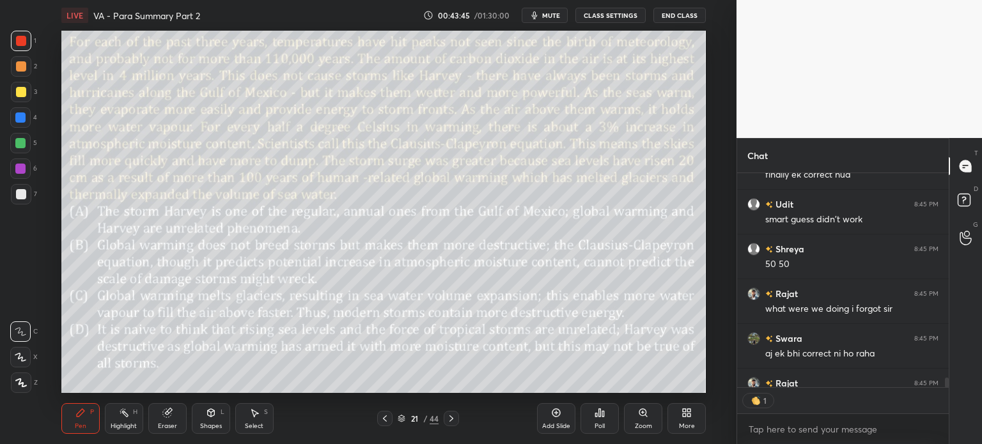
scroll to position [4, 4]
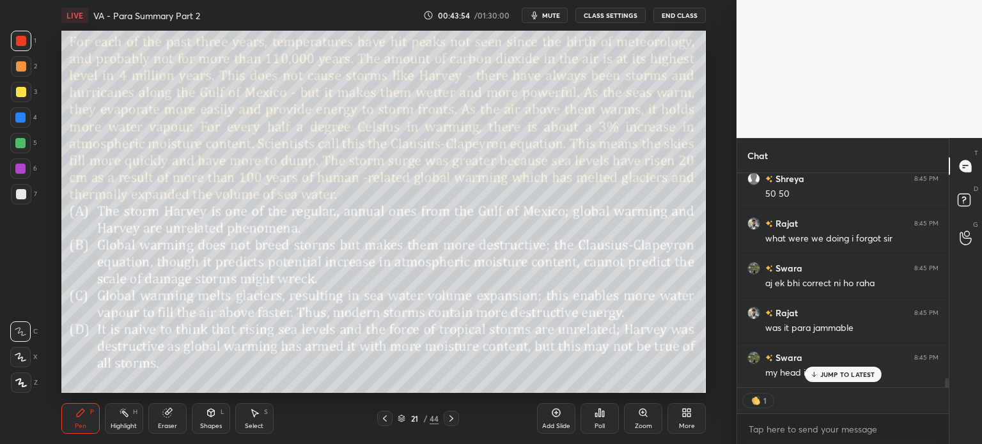
click at [839, 377] on p "JUMP TO LATEST" at bounding box center [847, 375] width 55 height 8
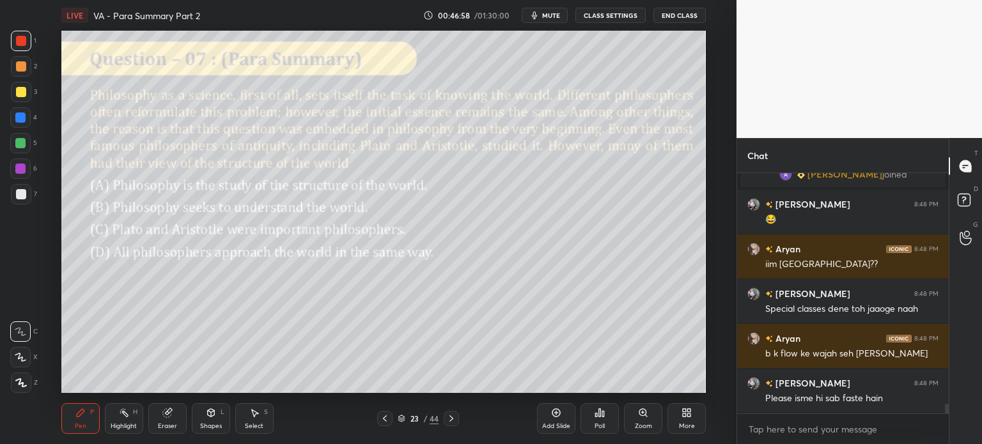
scroll to position [5647, 0]
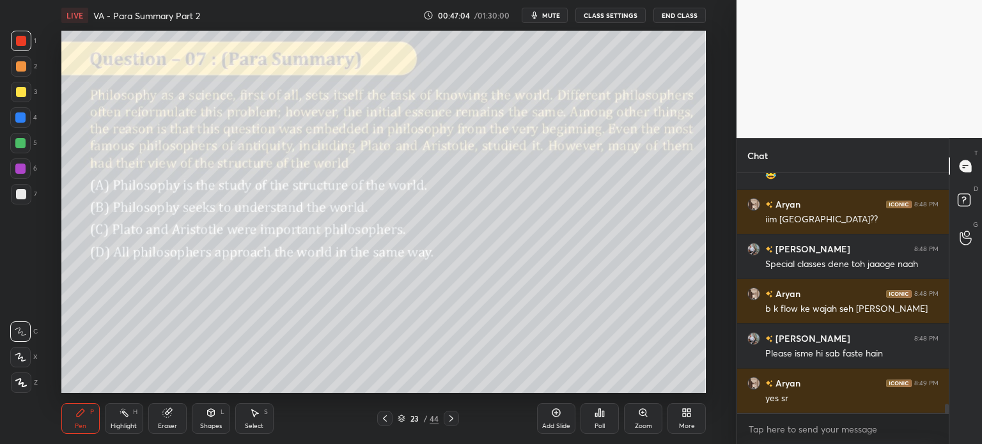
click at [155, 410] on div "Eraser" at bounding box center [167, 418] width 38 height 31
click at [22, 382] on span "Erase all" at bounding box center [20, 382] width 19 height 9
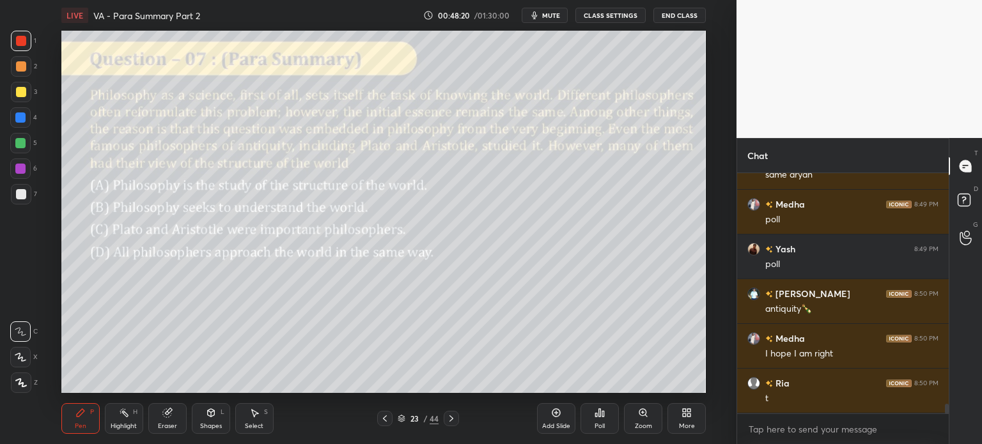
scroll to position [6016, 0]
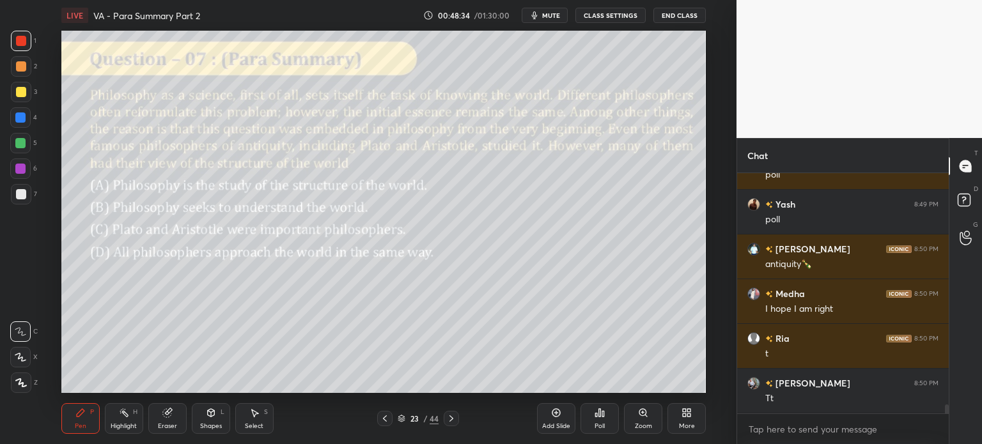
click at [547, 10] on button "mute" at bounding box center [545, 15] width 46 height 15
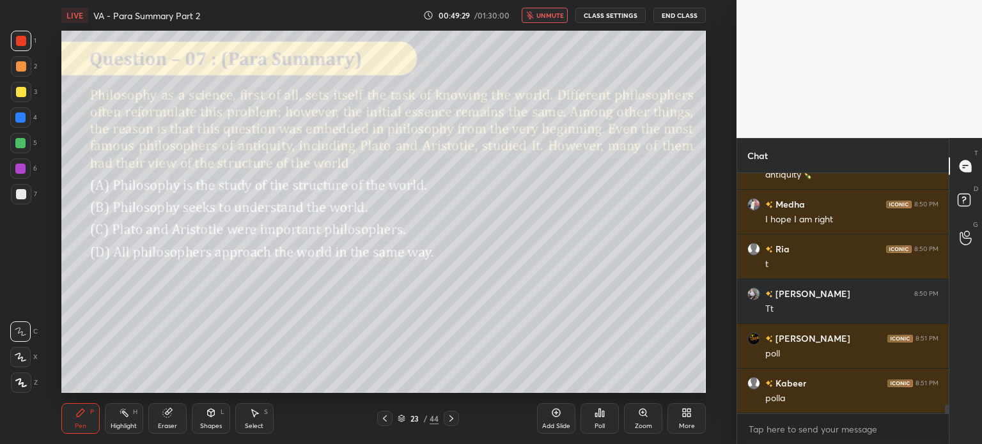
scroll to position [6151, 0]
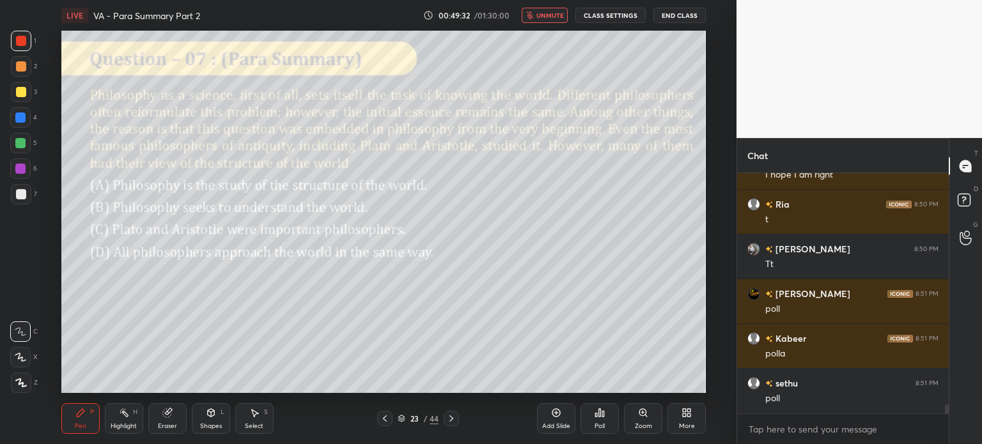
click at [546, 17] on span "unmute" at bounding box center [549, 15] width 27 height 9
click at [597, 419] on div "Poll" at bounding box center [600, 418] width 38 height 31
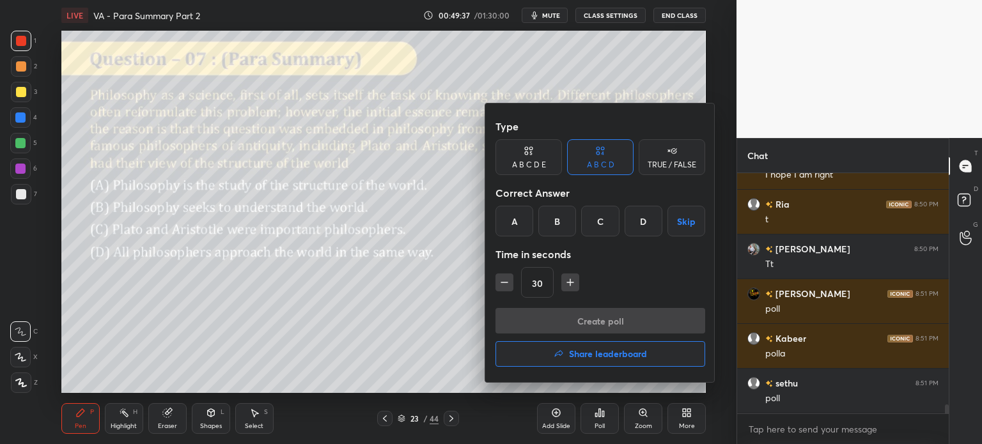
click at [546, 226] on div "B" at bounding box center [557, 221] width 38 height 31
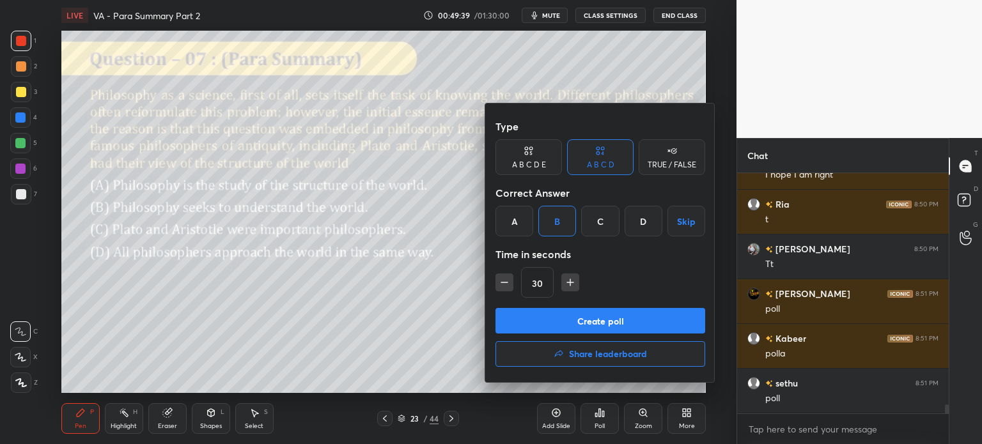
click at [623, 324] on button "Create poll" at bounding box center [600, 321] width 210 height 26
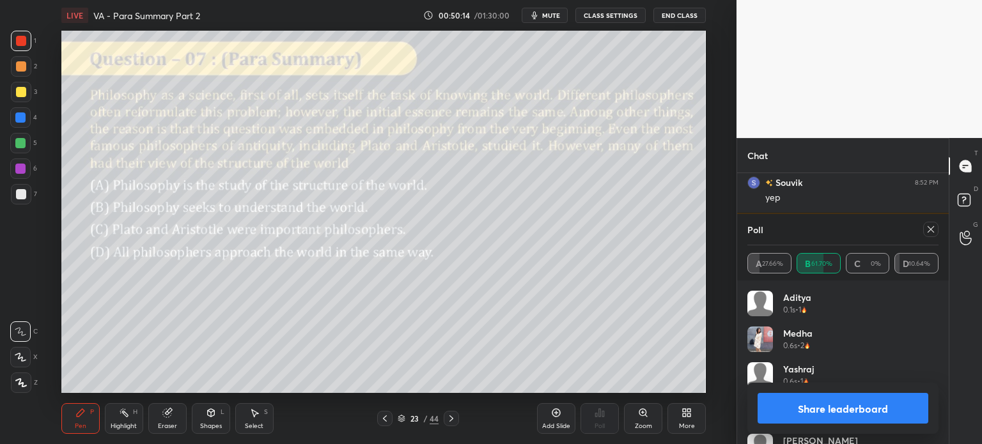
scroll to position [6530, 0]
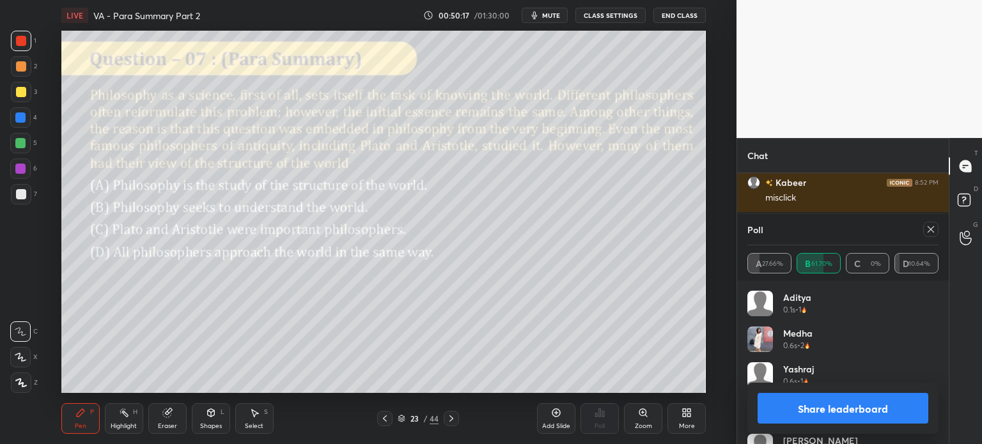
click at [797, 408] on button "Share leaderboard" at bounding box center [843, 408] width 171 height 31
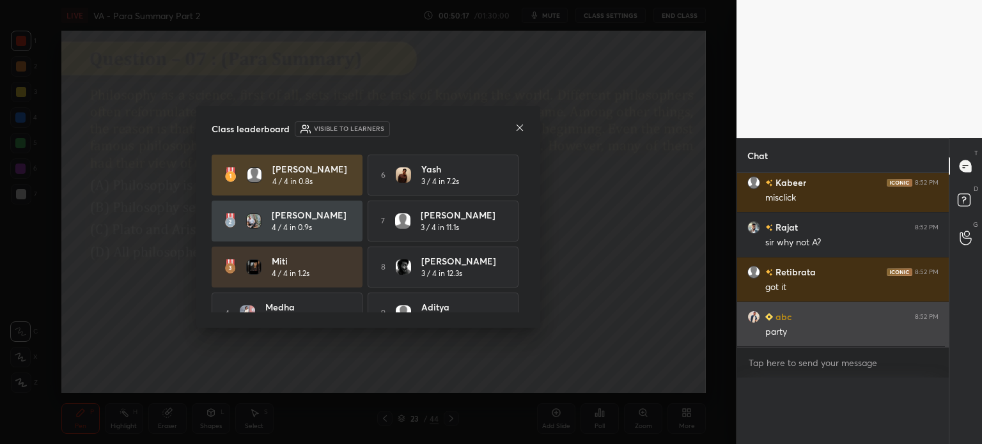
scroll to position [77, 187]
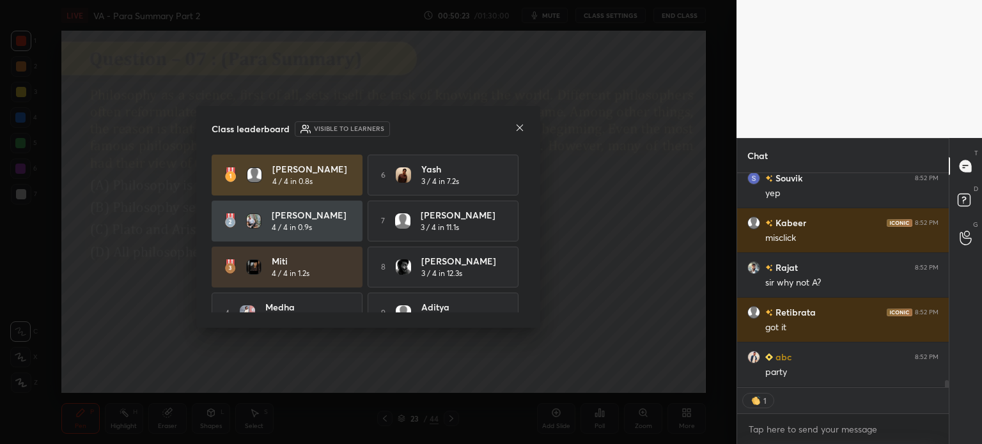
click at [512, 127] on div "Class leaderboard Visible to learners" at bounding box center [368, 128] width 313 height 15
click at [520, 125] on icon at bounding box center [520, 128] width 10 height 10
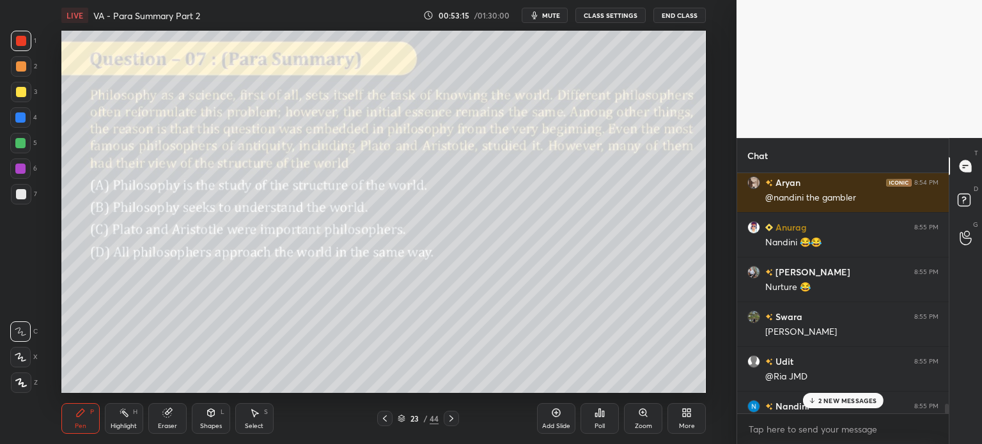
scroll to position [7060, 0]
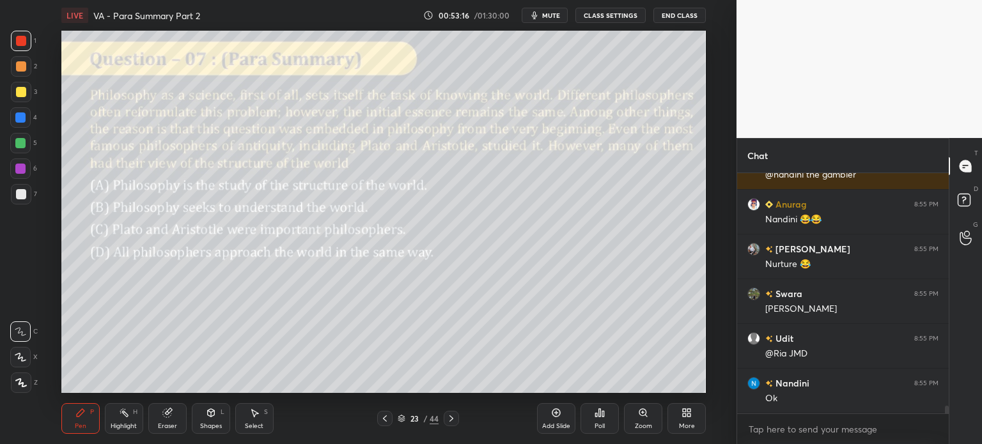
click at [552, 417] on icon at bounding box center [556, 413] width 10 height 10
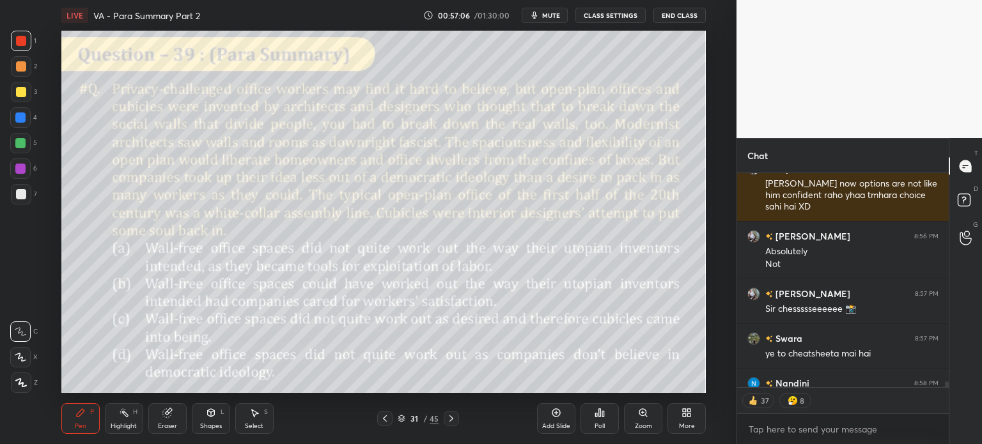
scroll to position [7536, 0]
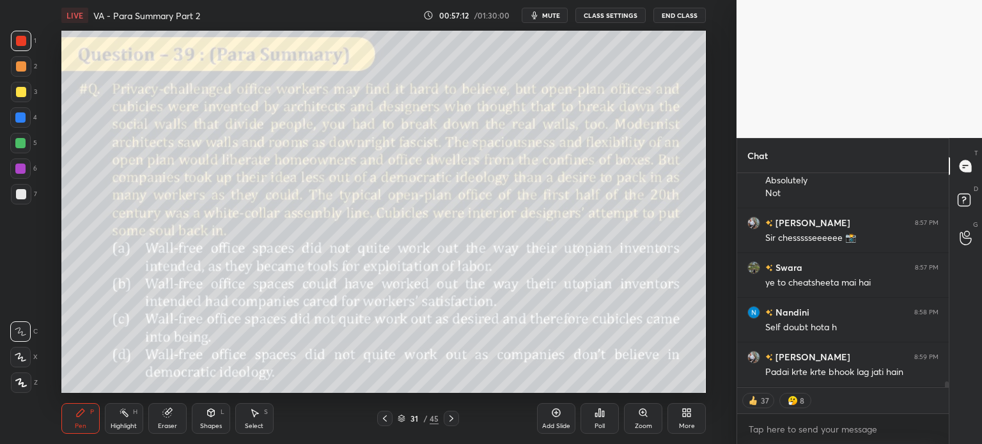
type textarea "x"
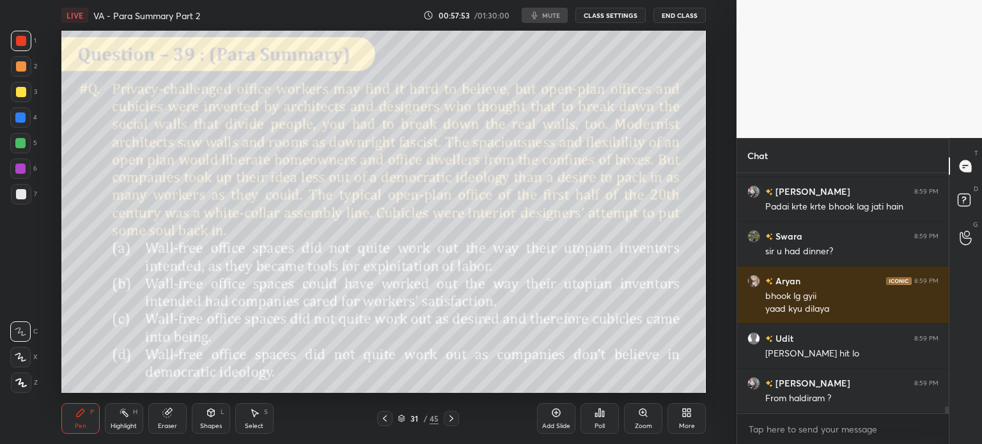
scroll to position [7758, 0]
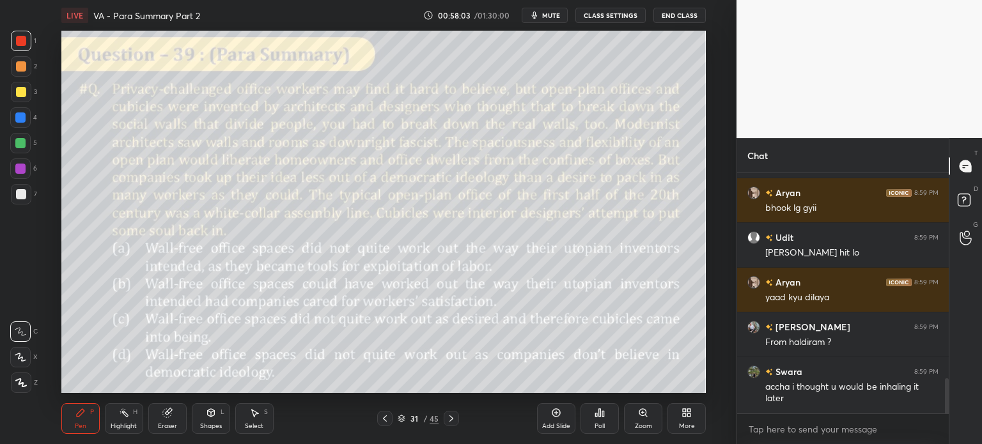
scroll to position [1446, 0]
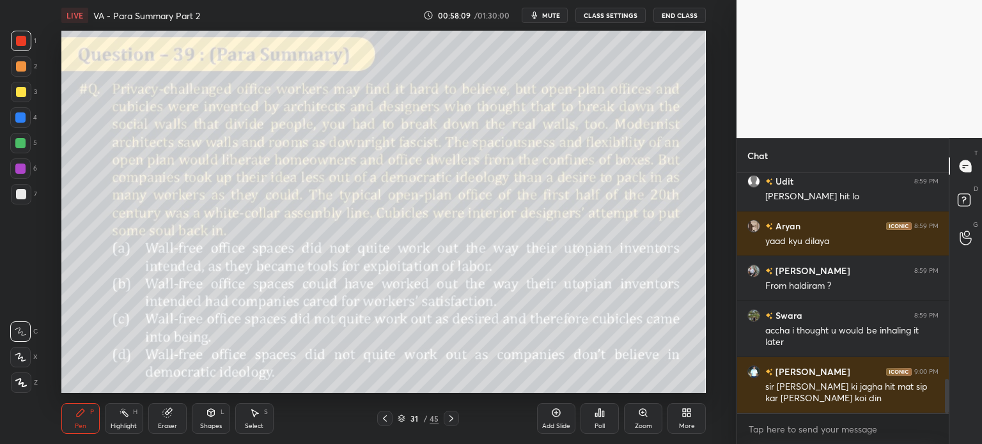
click at [174, 424] on div "Eraser" at bounding box center [167, 426] width 19 height 6
click at [18, 383] on span "Erase all" at bounding box center [20, 382] width 19 height 9
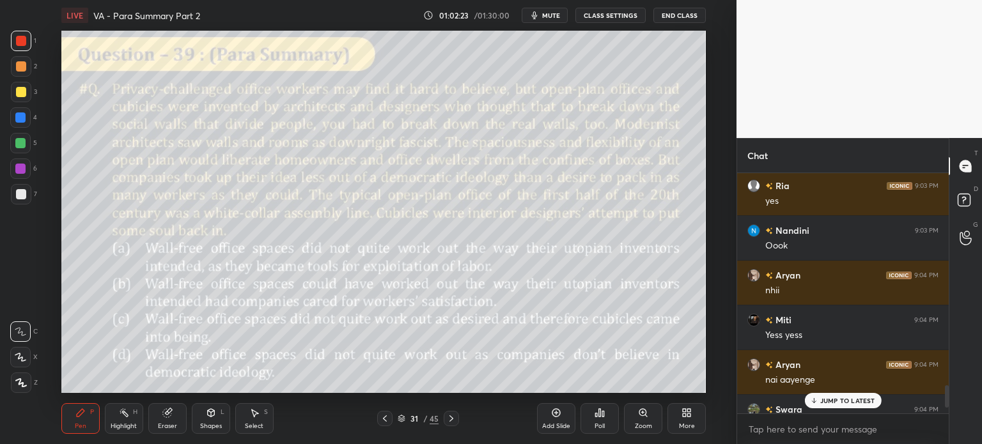
scroll to position [2331, 0]
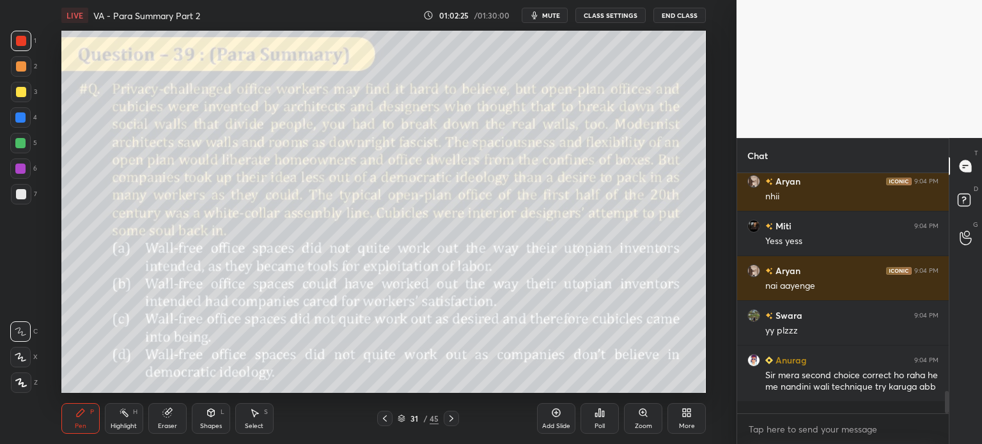
click at [601, 413] on icon at bounding box center [600, 413] width 10 height 10
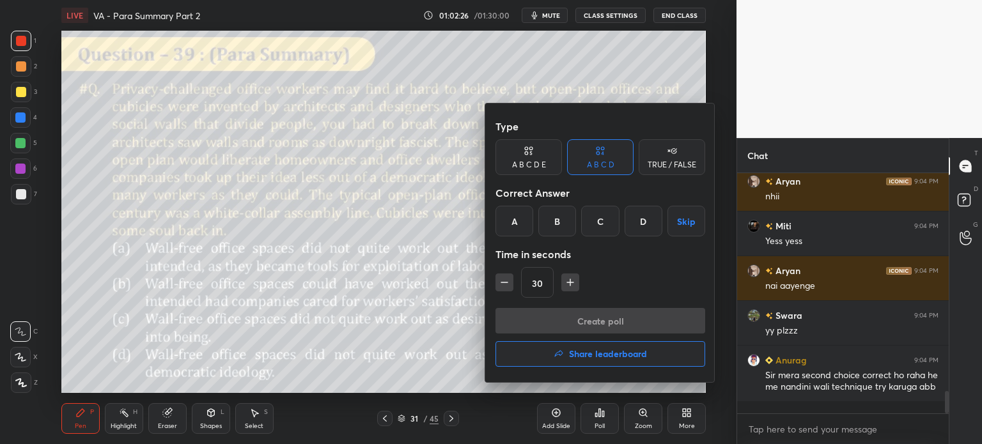
click at [511, 222] on div "A" at bounding box center [514, 221] width 38 height 31
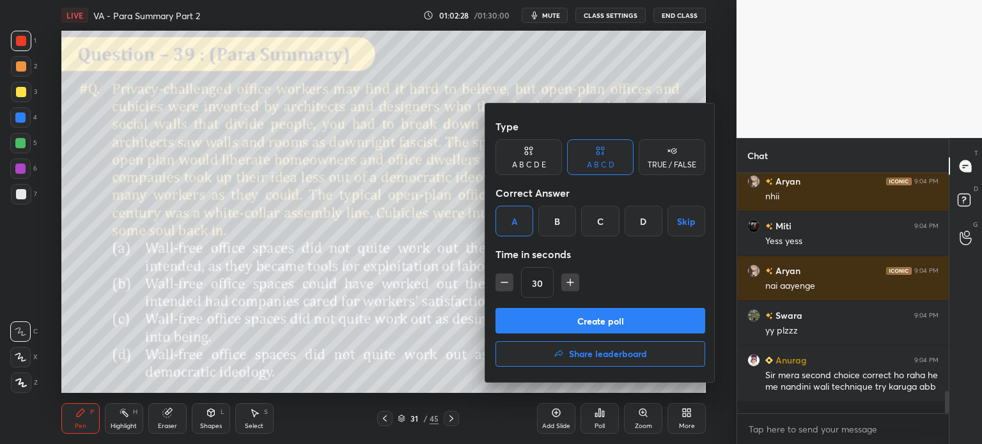
click at [650, 321] on button "Create poll" at bounding box center [600, 321] width 210 height 26
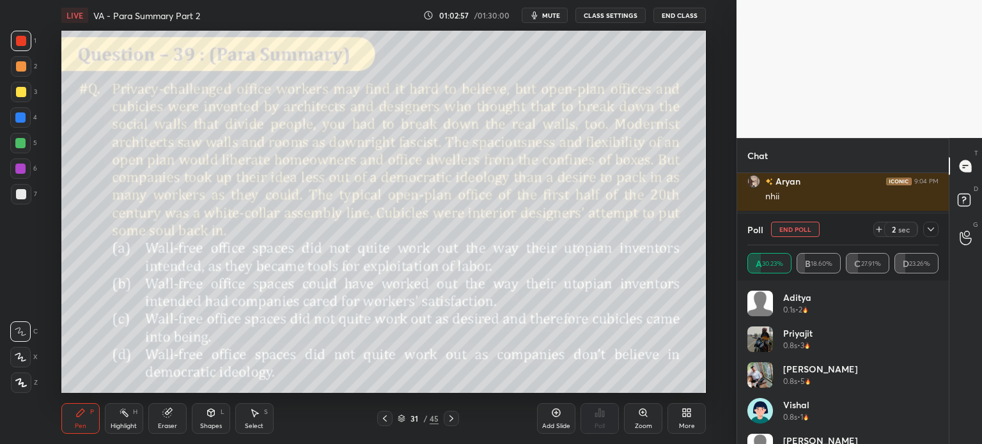
scroll to position [2442, 0]
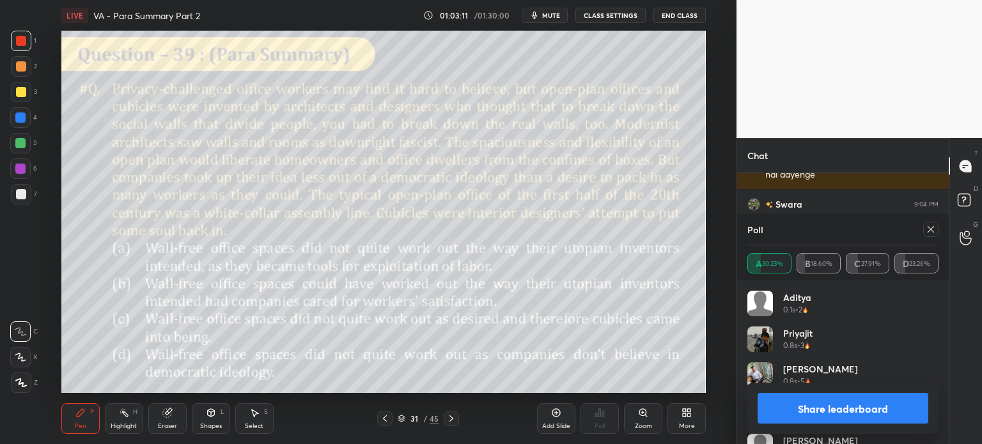
click at [808, 407] on button "Share leaderboard" at bounding box center [843, 408] width 171 height 31
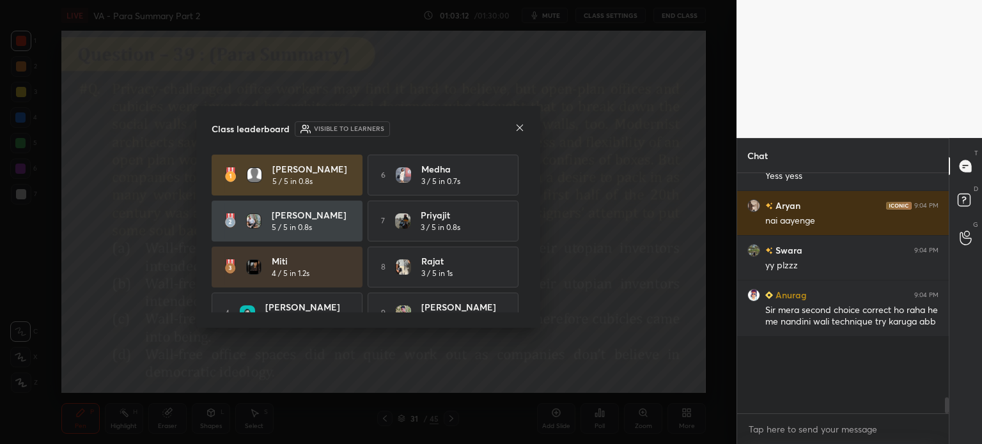
scroll to position [235, 208]
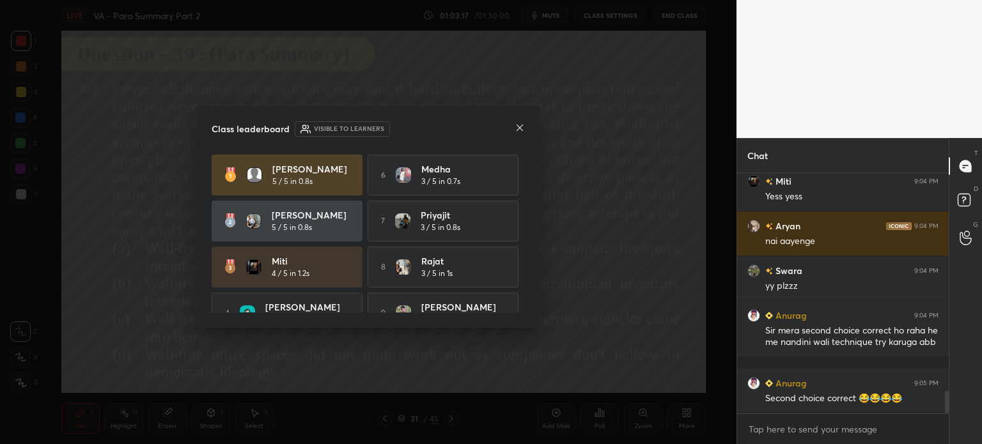
click at [520, 124] on icon at bounding box center [520, 128] width 10 height 10
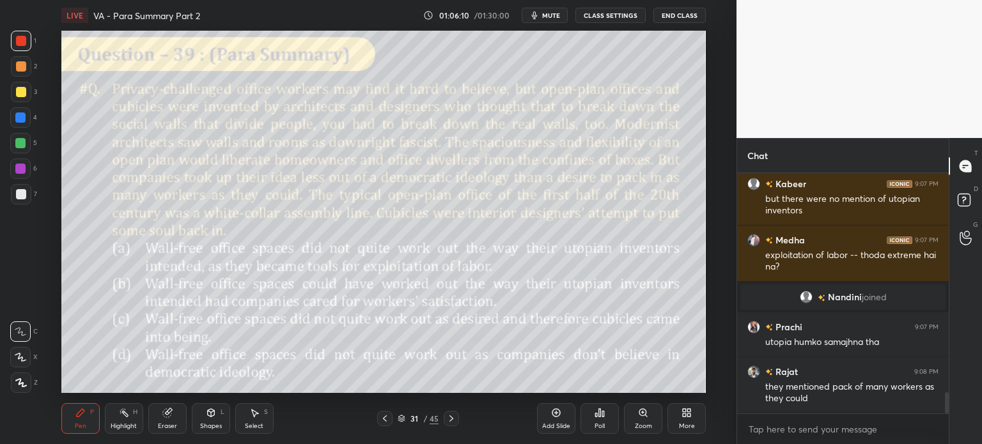
scroll to position [2545, 0]
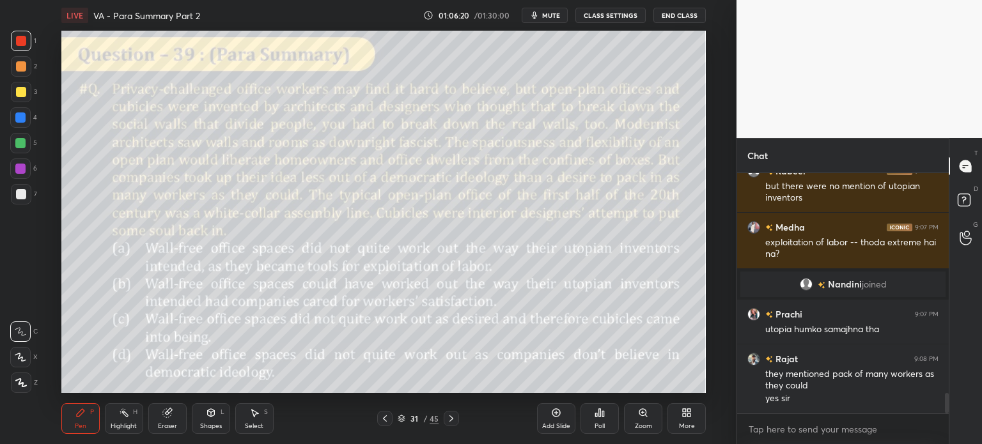
click at [166, 417] on icon at bounding box center [166, 413] width 8 height 8
click at [11, 379] on span "Erase all" at bounding box center [20, 382] width 19 height 9
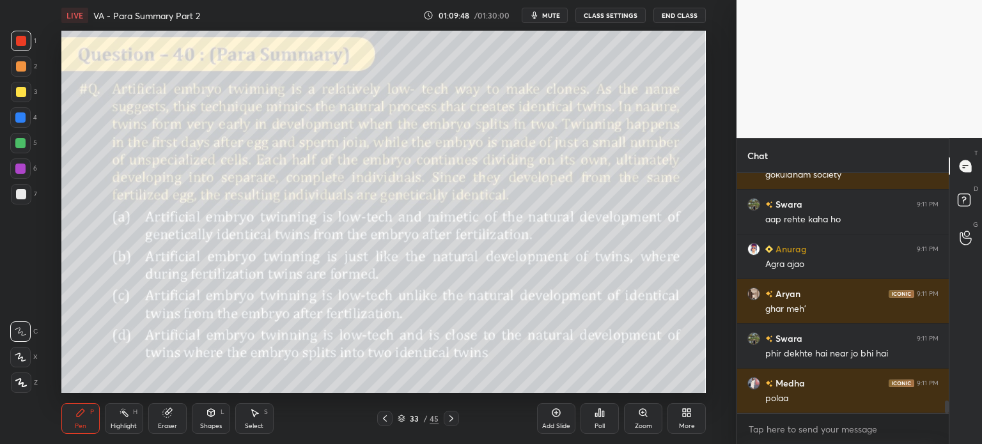
scroll to position [4262, 0]
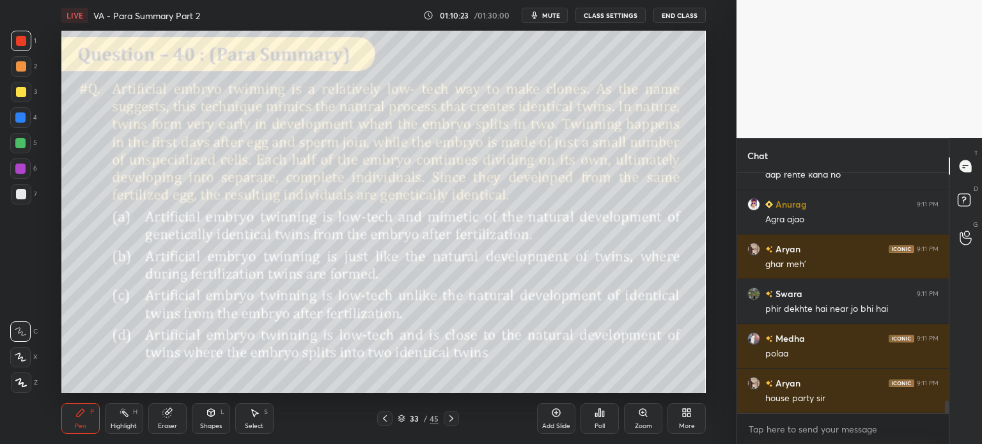
click at [166, 420] on div "Eraser" at bounding box center [167, 418] width 38 height 31
click at [26, 378] on div "Erase all" at bounding box center [20, 383] width 20 height 20
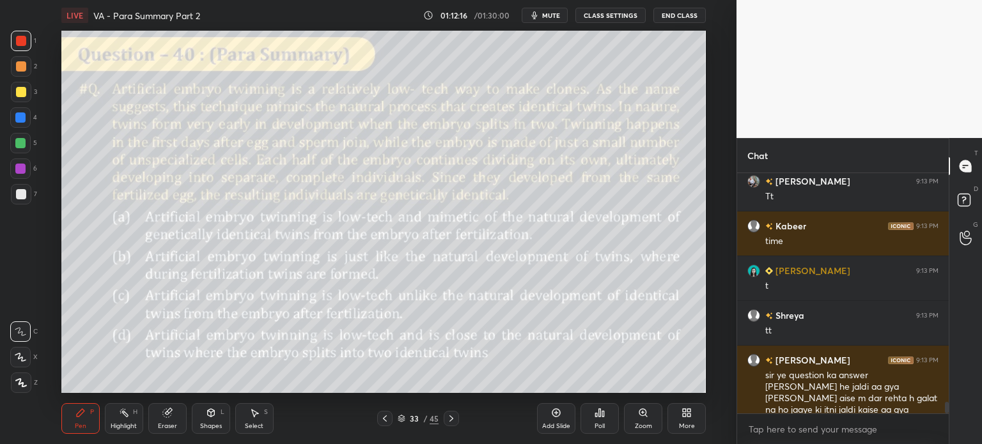
scroll to position [4688, 0]
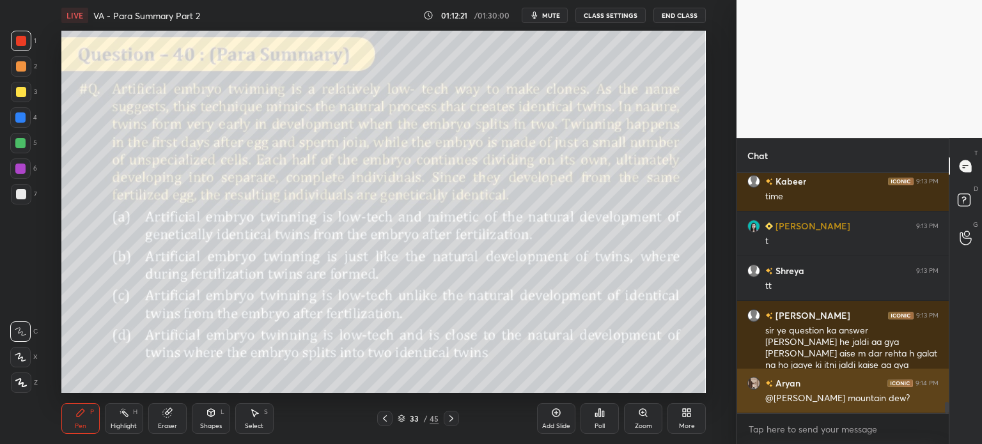
click at [750, 381] on img "grid" at bounding box center [753, 383] width 13 height 13
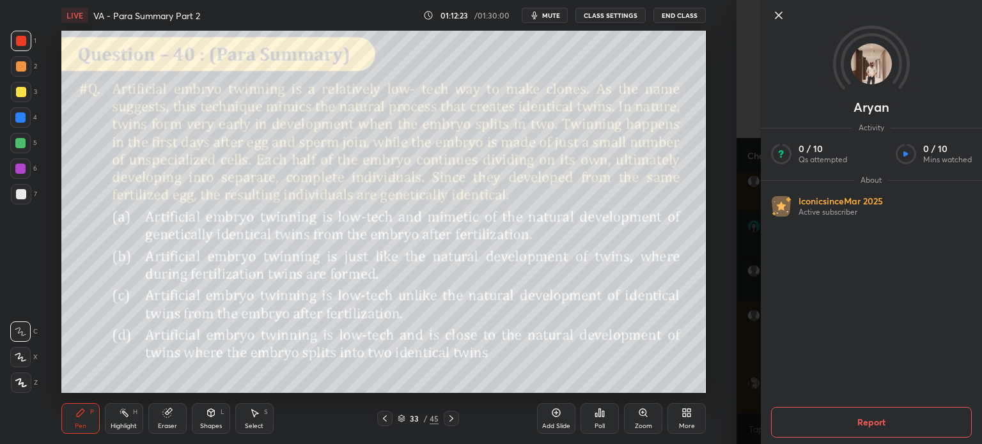
click at [873, 66] on img at bounding box center [871, 63] width 41 height 41
click at [775, 13] on icon at bounding box center [778, 15] width 15 height 15
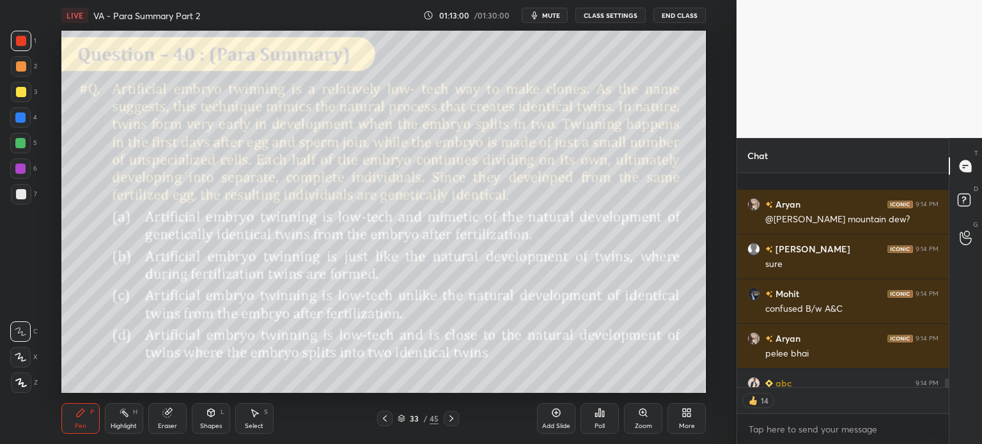
scroll to position [4938, 0]
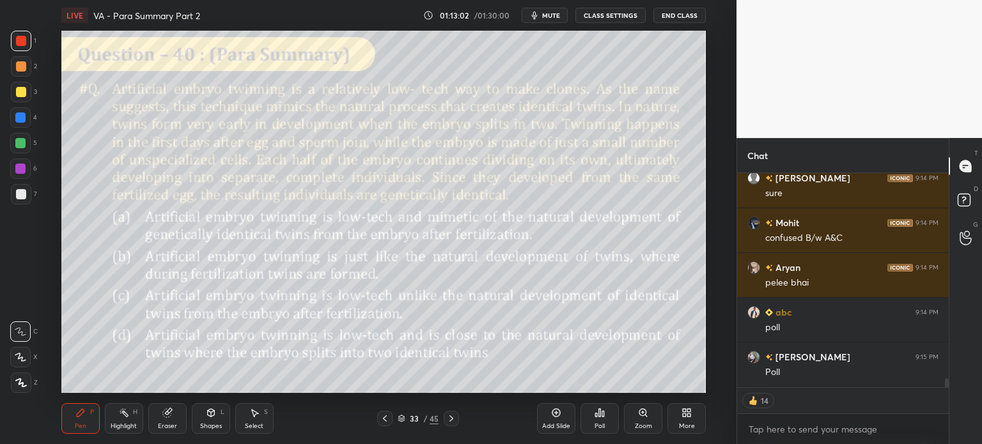
click at [601, 419] on div "Poll" at bounding box center [600, 418] width 38 height 31
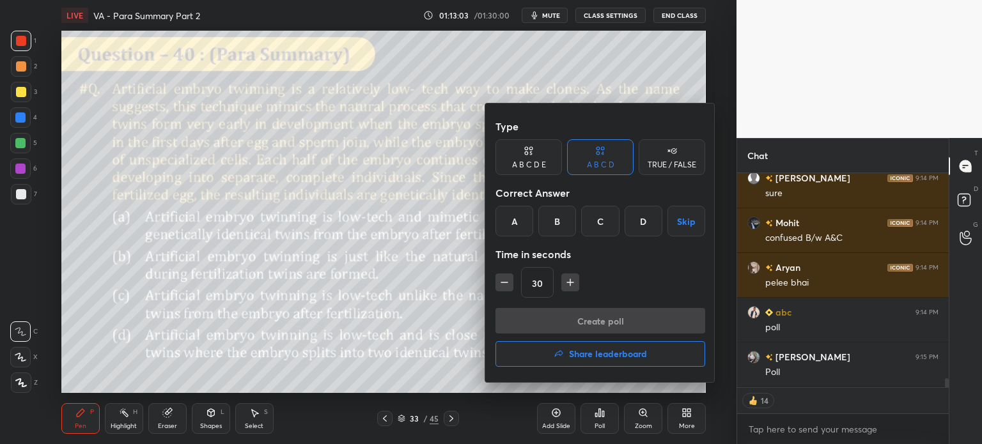
click at [525, 218] on div "A" at bounding box center [514, 221] width 38 height 31
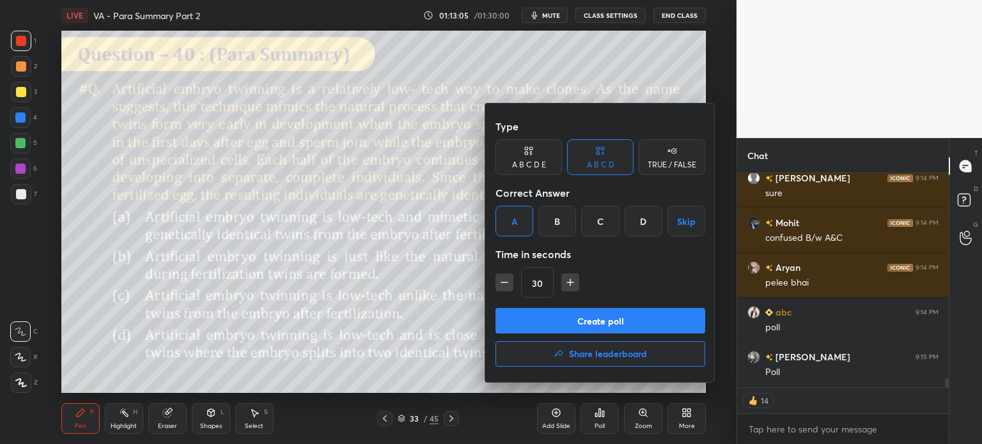
click at [648, 325] on button "Create poll" at bounding box center [600, 321] width 210 height 26
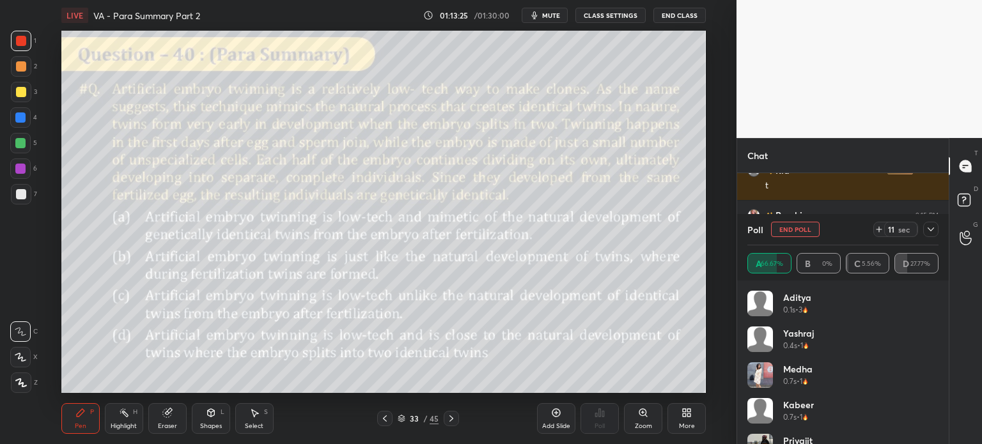
scroll to position [3, 4]
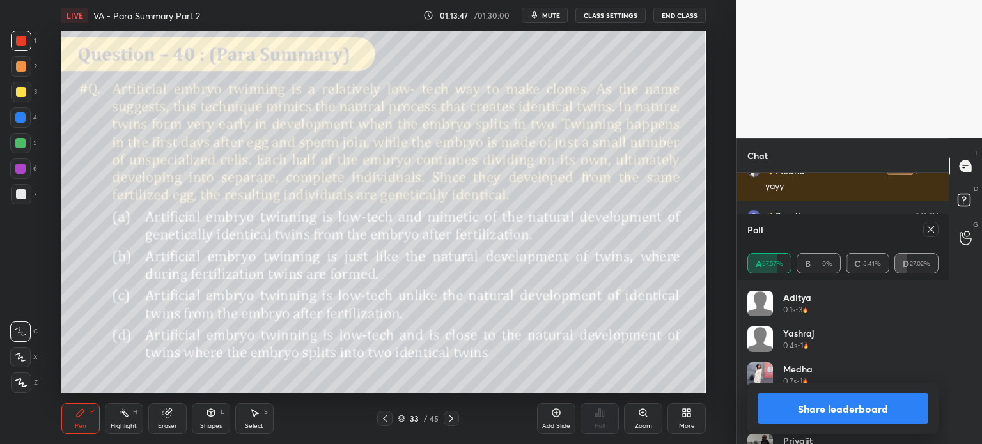
click at [809, 406] on button "Share leaderboard" at bounding box center [843, 408] width 171 height 31
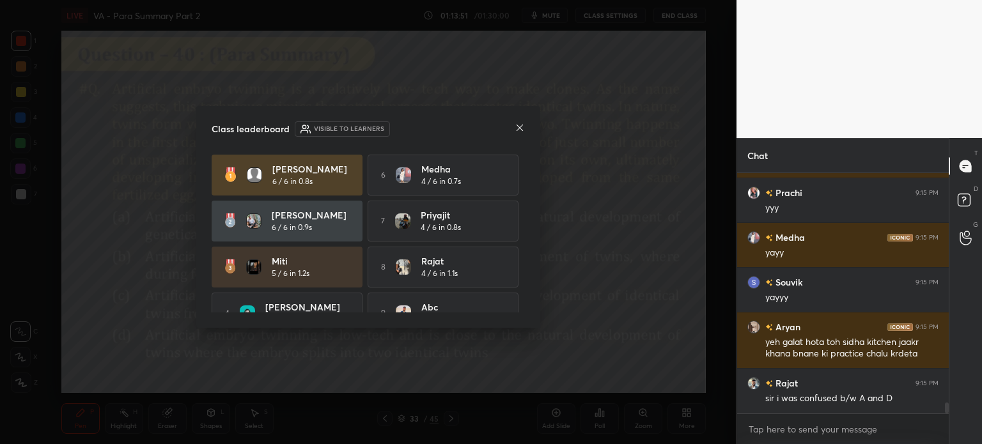
click at [517, 127] on icon at bounding box center [520, 128] width 10 height 10
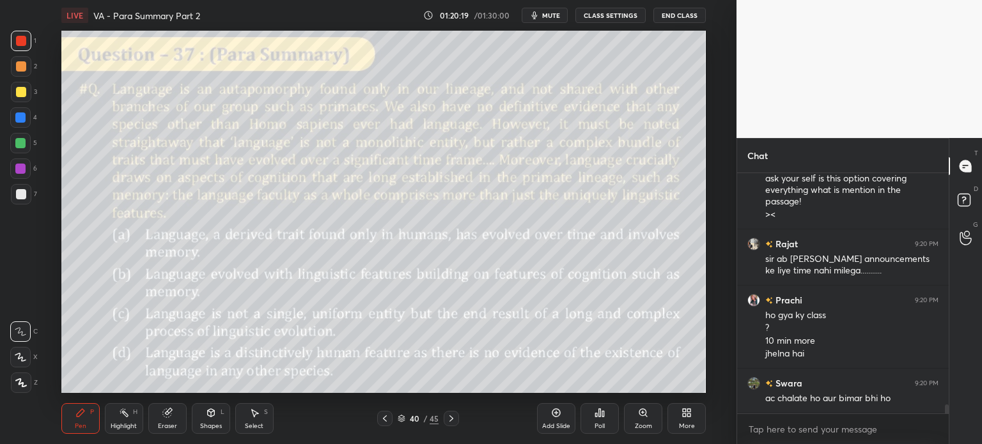
scroll to position [6400, 0]
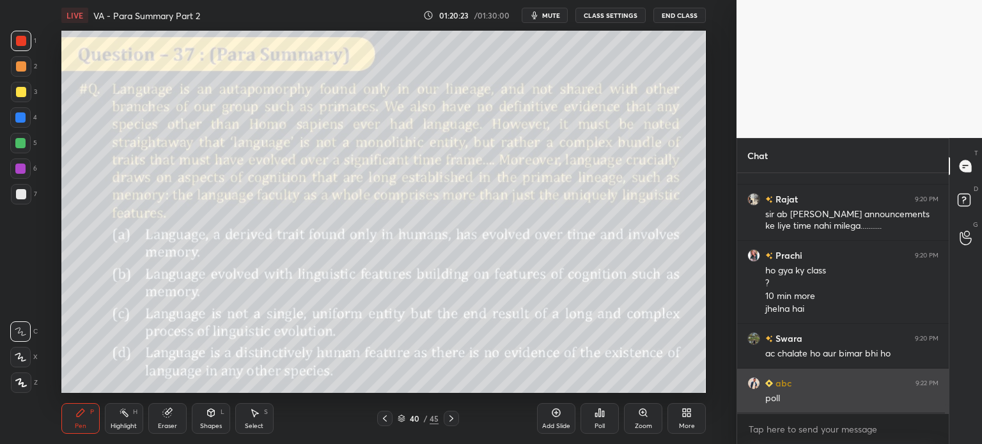
click at [753, 383] on img "grid" at bounding box center [753, 383] width 13 height 13
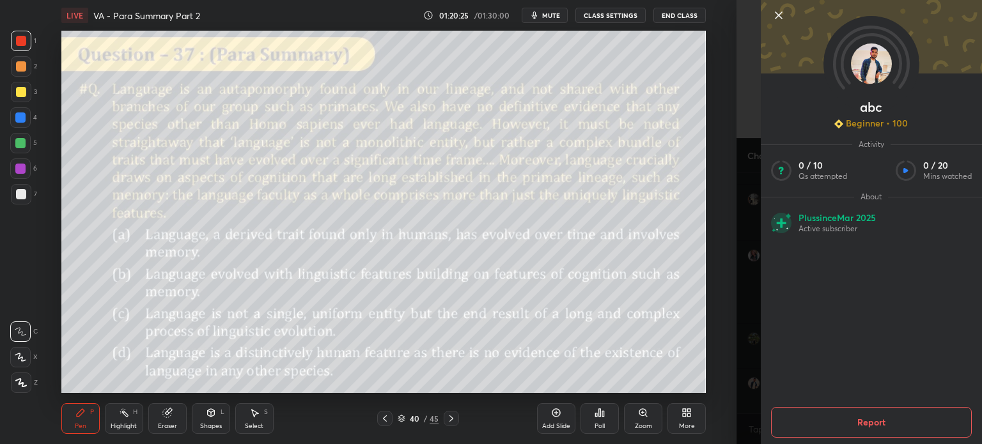
click at [864, 63] on img at bounding box center [871, 63] width 41 height 41
click at [777, 17] on icon at bounding box center [779, 15] width 6 height 6
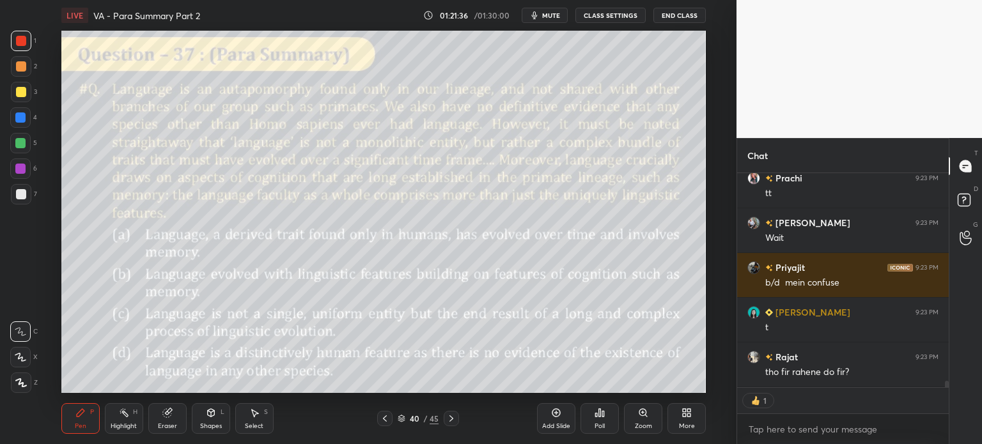
scroll to position [6828, 0]
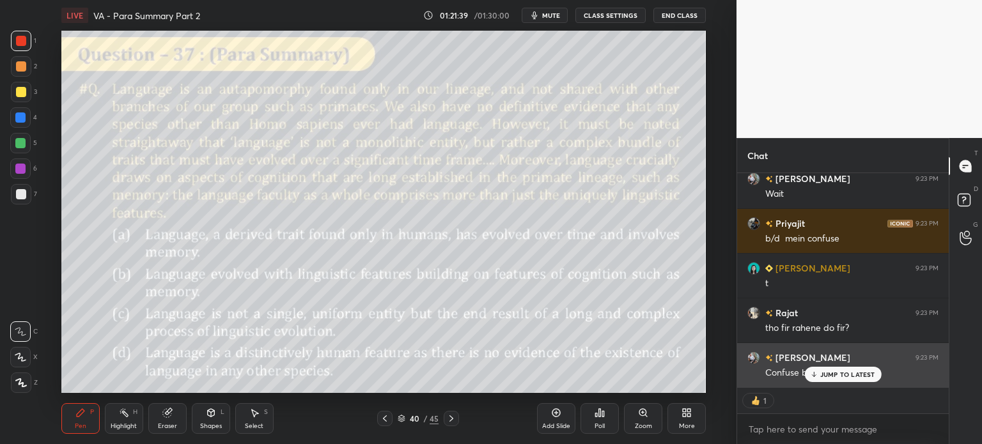
click at [838, 375] on p "JUMP TO LATEST" at bounding box center [847, 375] width 55 height 8
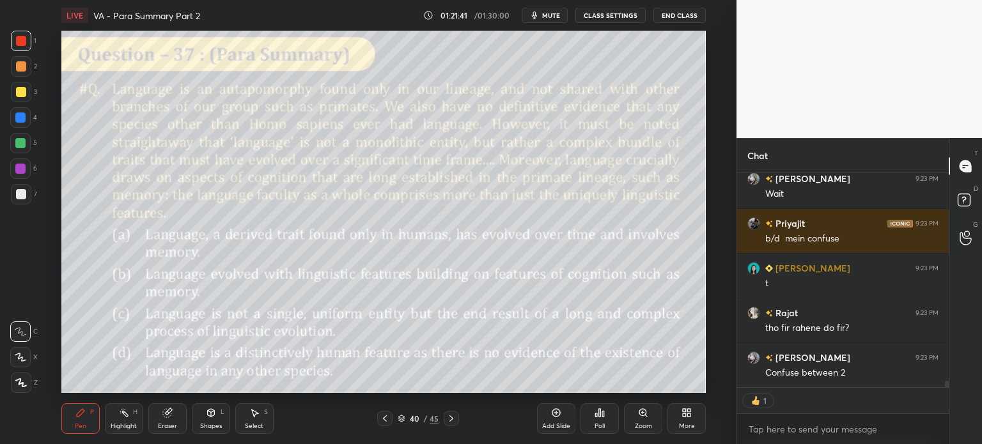
type textarea "x"
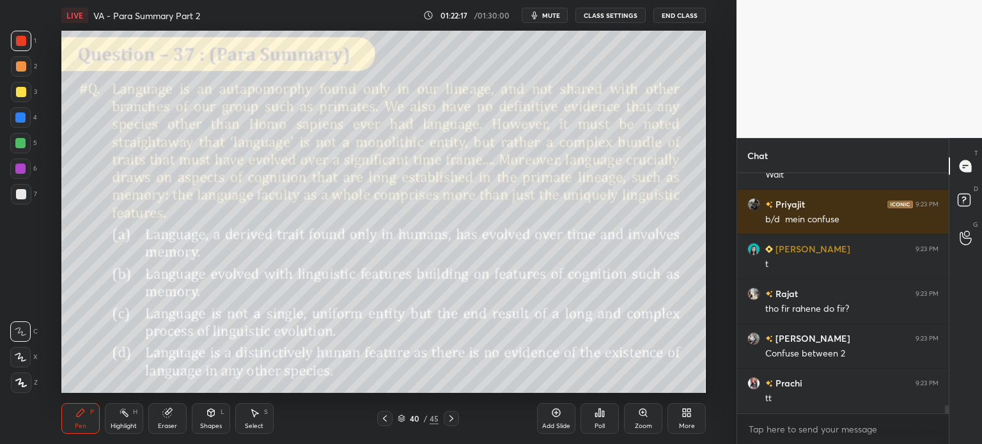
scroll to position [6993, 0]
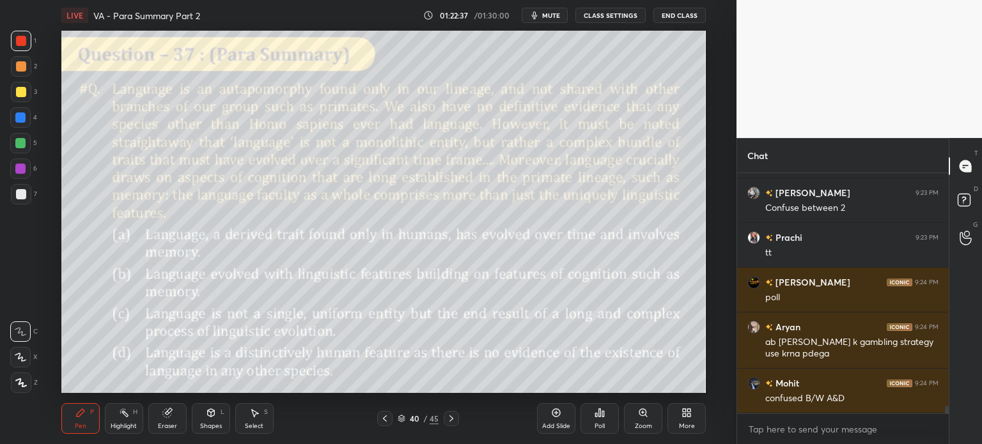
click at [164, 416] on icon at bounding box center [166, 413] width 8 height 8
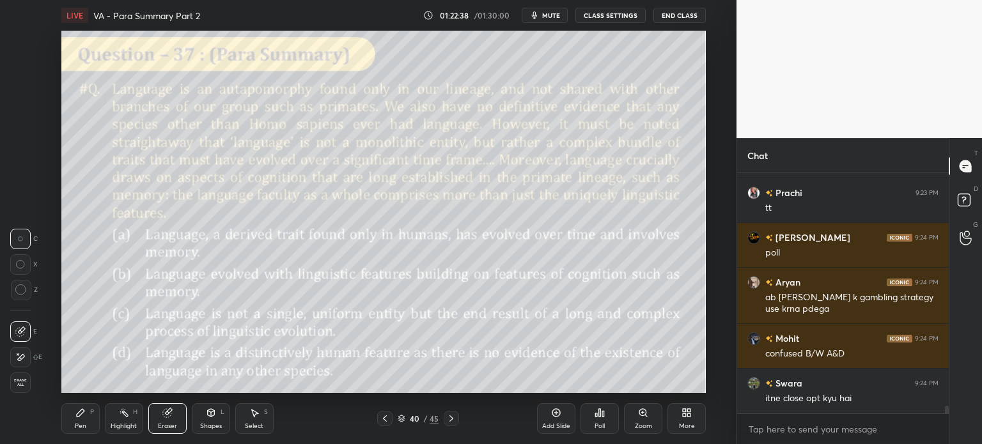
click at [26, 382] on span "Erase all" at bounding box center [20, 382] width 19 height 9
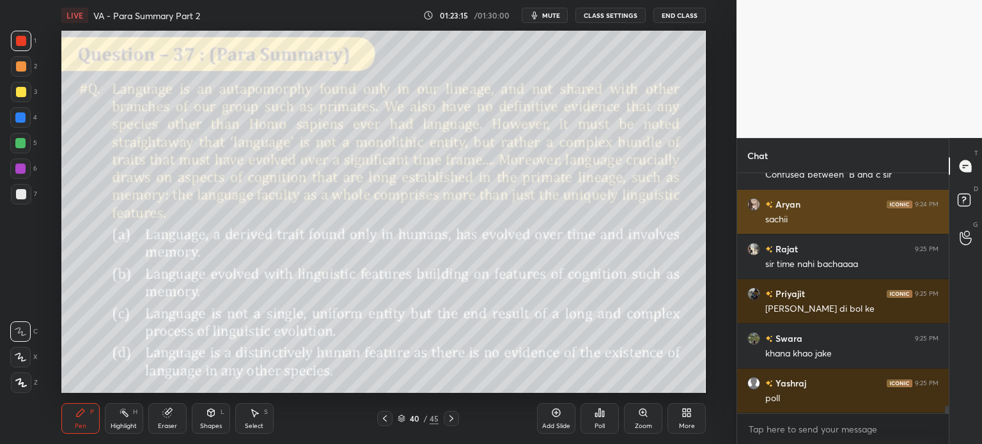
scroll to position [7396, 0]
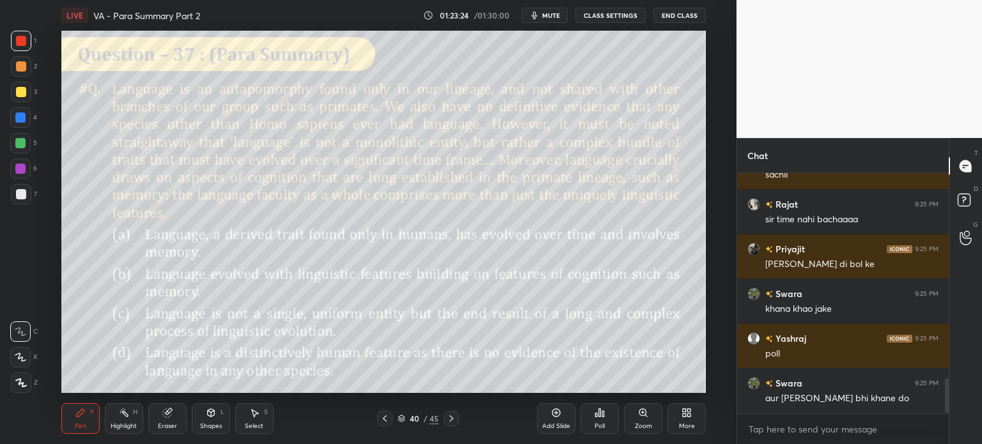
scroll to position [63572, 63250]
click at [599, 419] on div "Poll" at bounding box center [600, 418] width 38 height 31
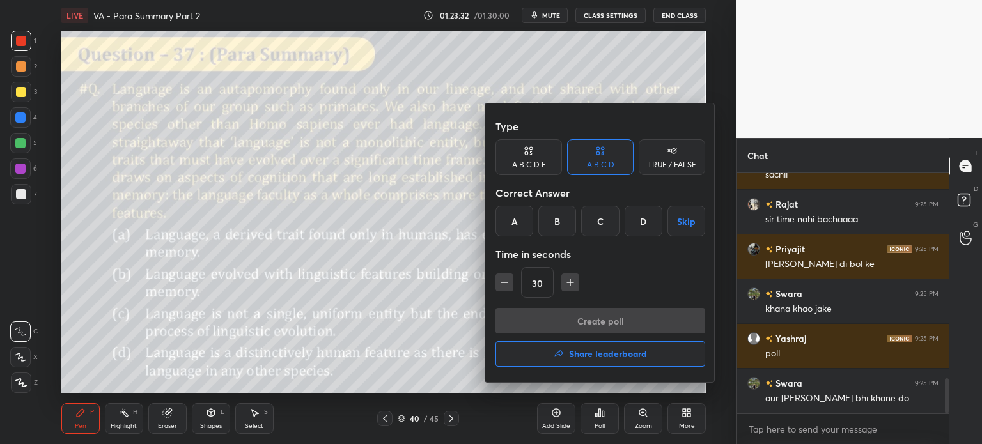
click at [555, 222] on div "B" at bounding box center [557, 221] width 38 height 31
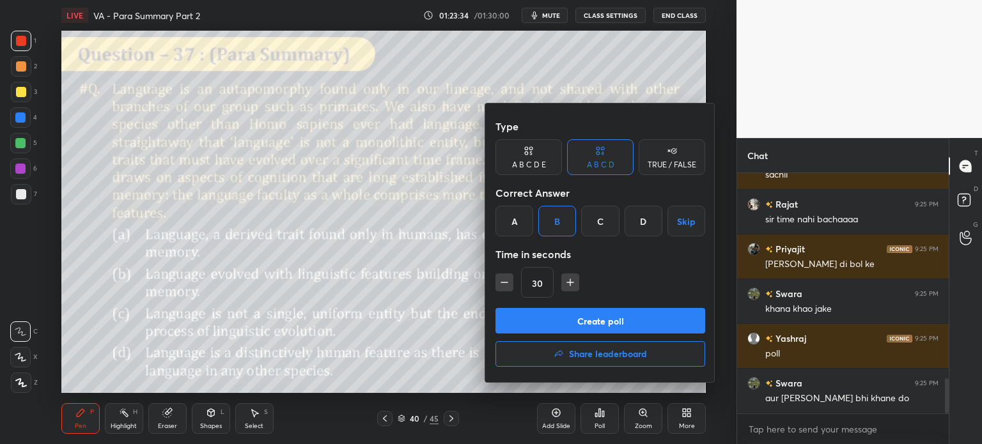
click at [652, 320] on button "Create poll" at bounding box center [600, 321] width 210 height 26
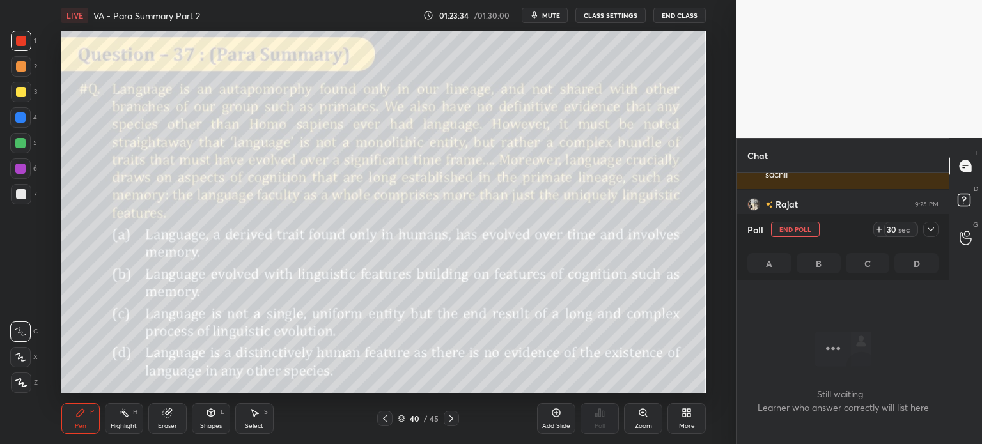
scroll to position [0, 0]
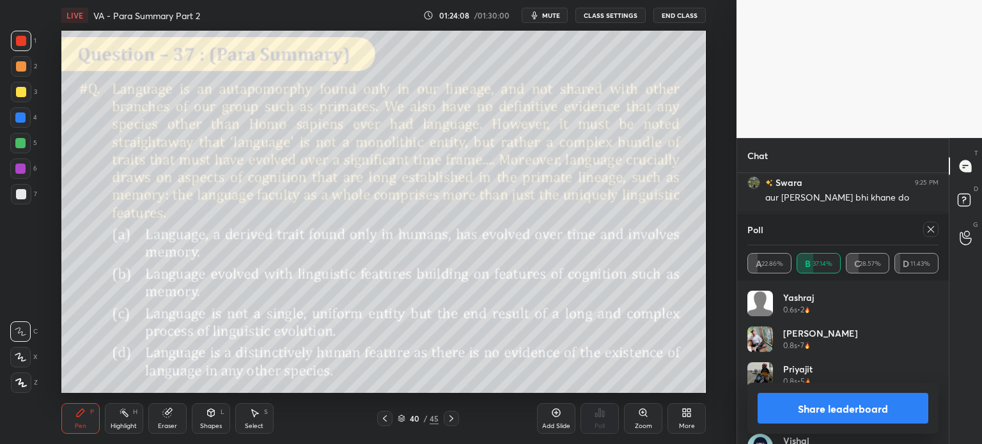
click at [792, 405] on button "Share leaderboard" at bounding box center [843, 408] width 171 height 31
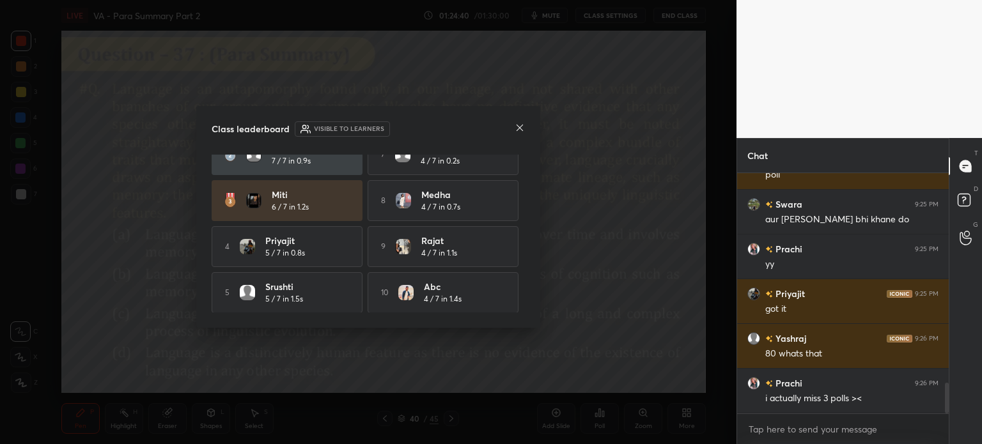
click at [521, 129] on icon at bounding box center [520, 128] width 10 height 10
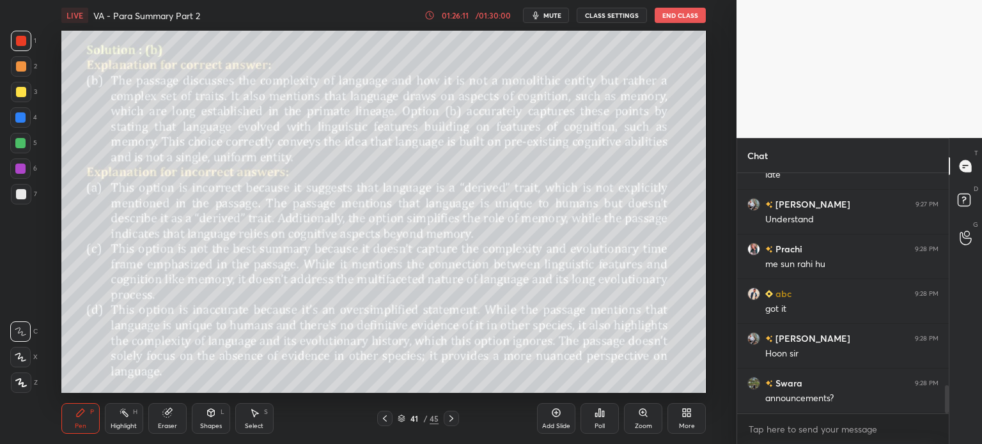
scroll to position [1791, 0]
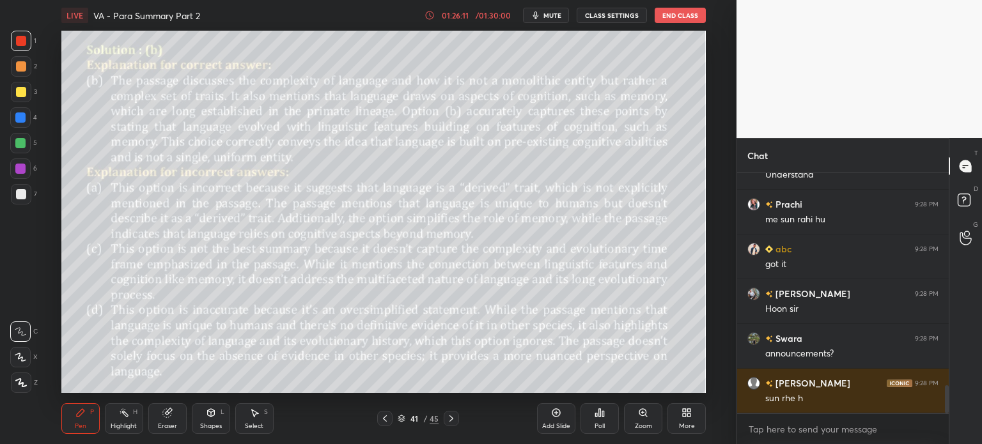
click at [425, 423] on div "/" at bounding box center [425, 419] width 4 height 8
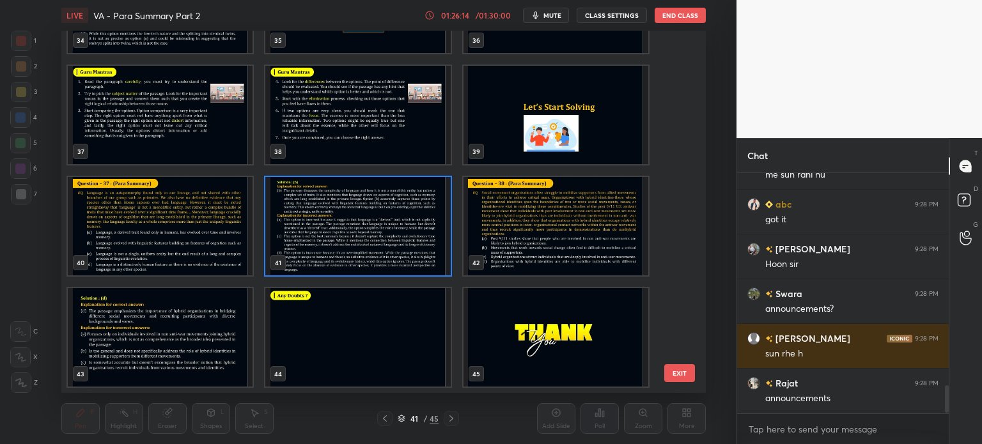
scroll to position [1881, 0]
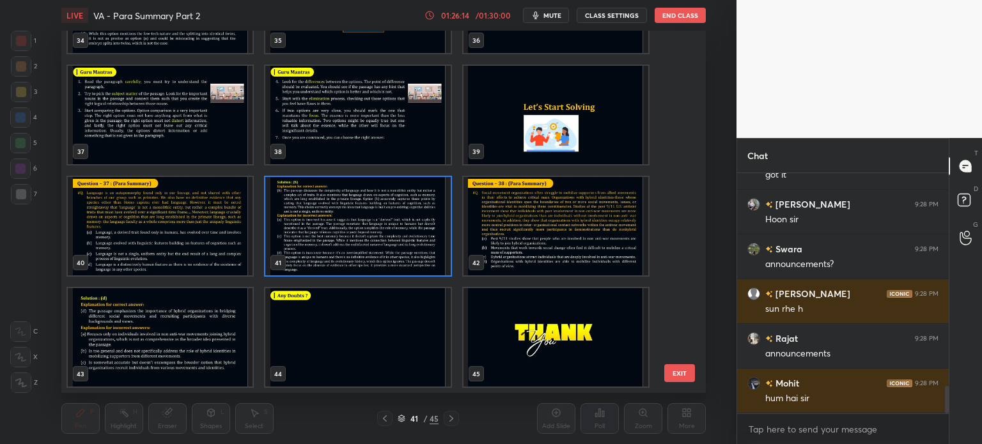
click at [400, 320] on img "grid" at bounding box center [357, 337] width 185 height 98
click at [409, 314] on img "grid" at bounding box center [357, 337] width 185 height 98
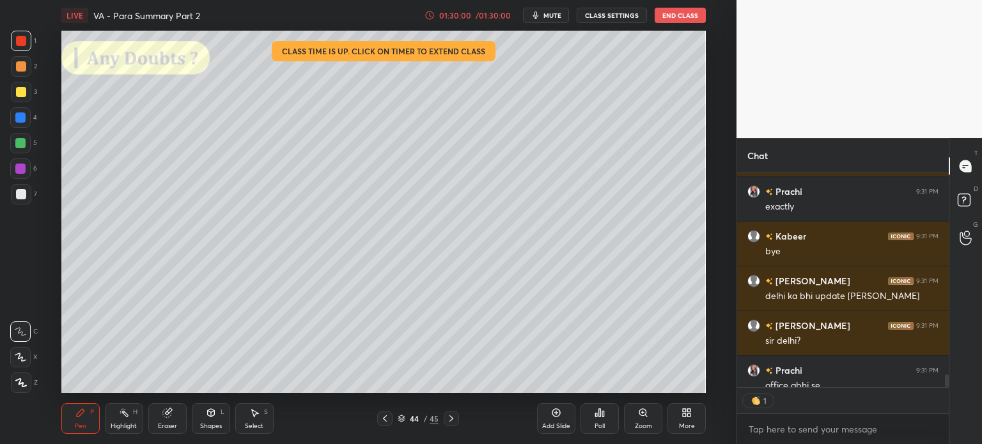
scroll to position [4, 4]
click at [680, 17] on button "End Class" at bounding box center [680, 15] width 51 height 15
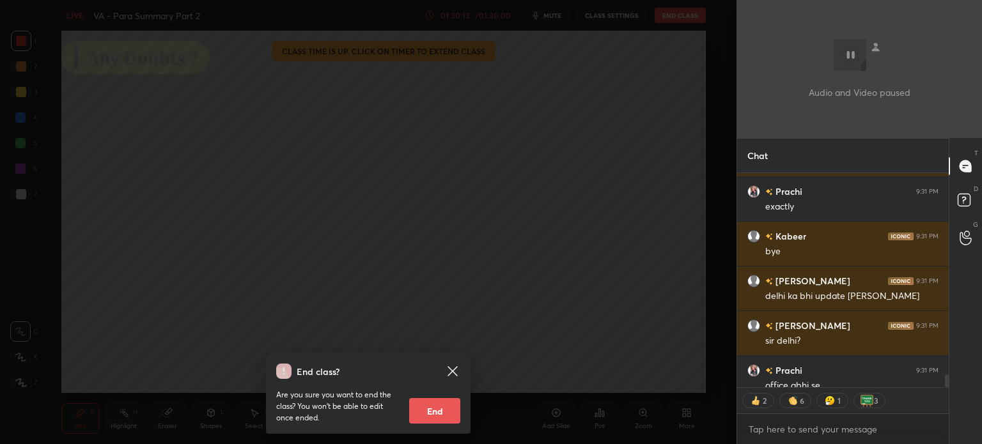
click at [427, 401] on button "End" at bounding box center [434, 411] width 51 height 26
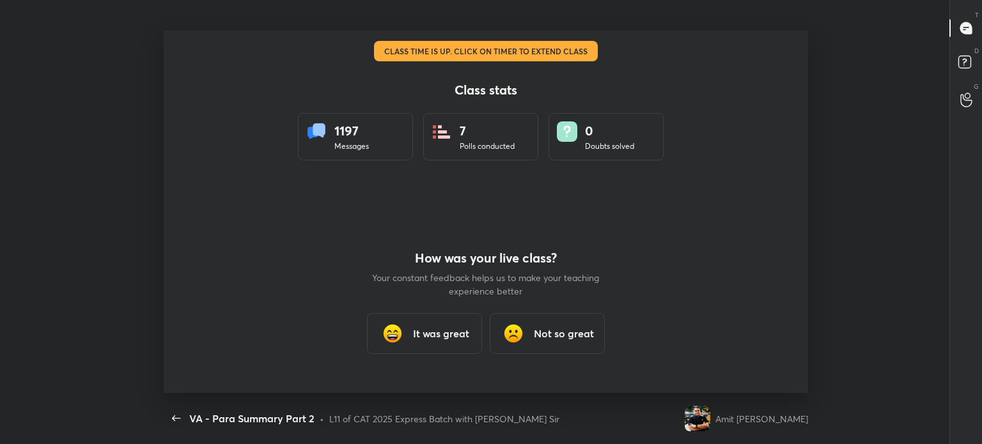
scroll to position [63572, 62964]
type textarea "x"
click at [174, 417] on icon "button" at bounding box center [176, 418] width 15 height 15
